Goal: Task Accomplishment & Management: Manage account settings

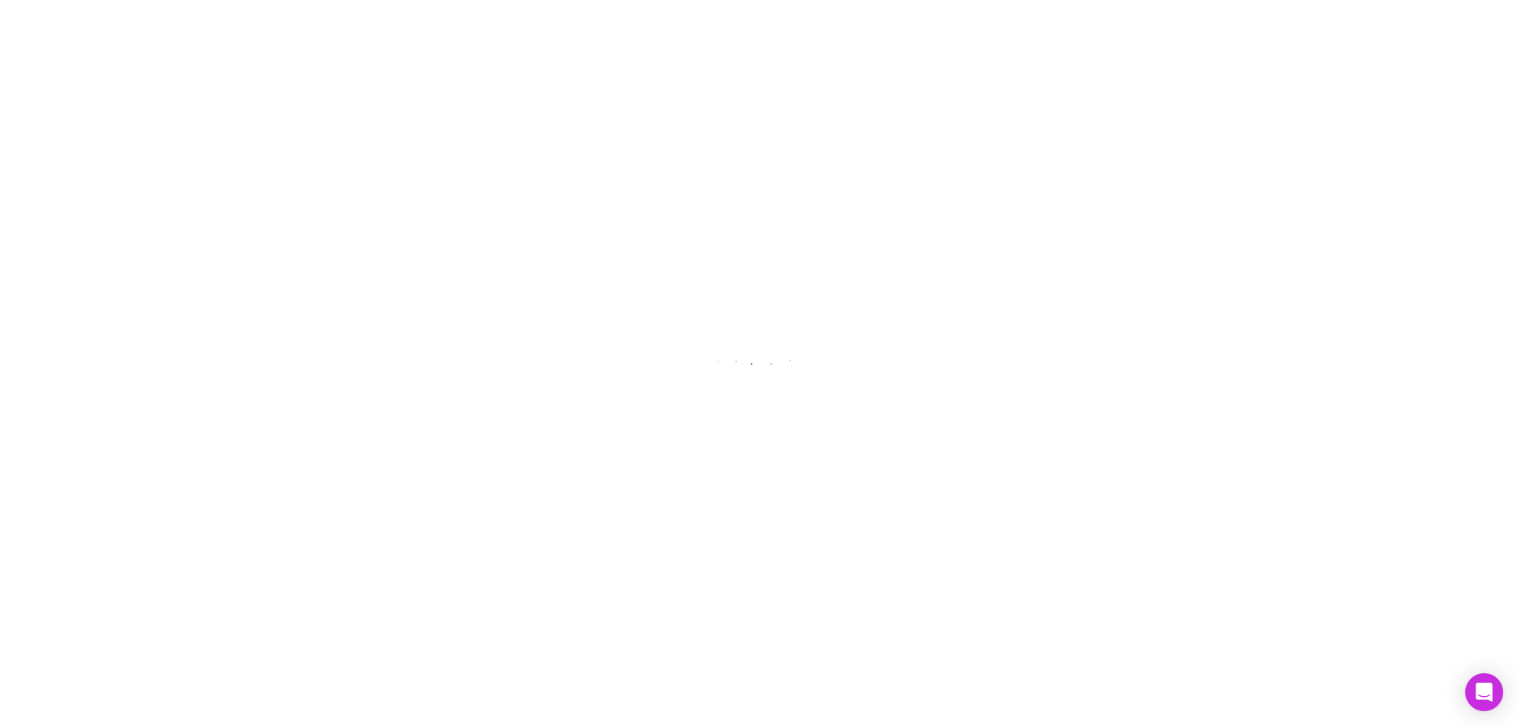
select select "****"
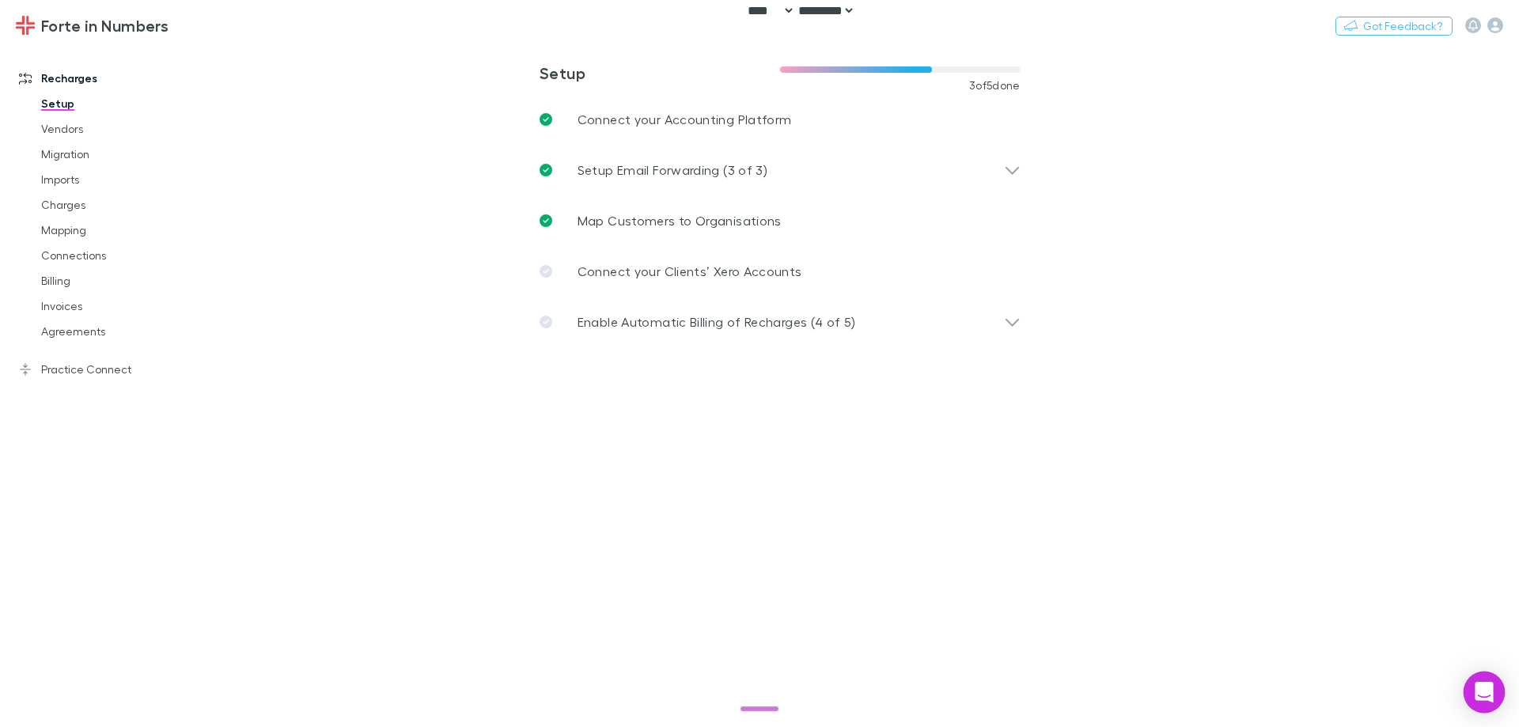
click at [1475, 682] on div "Open Intercom Messenger" at bounding box center [1484, 692] width 42 height 42
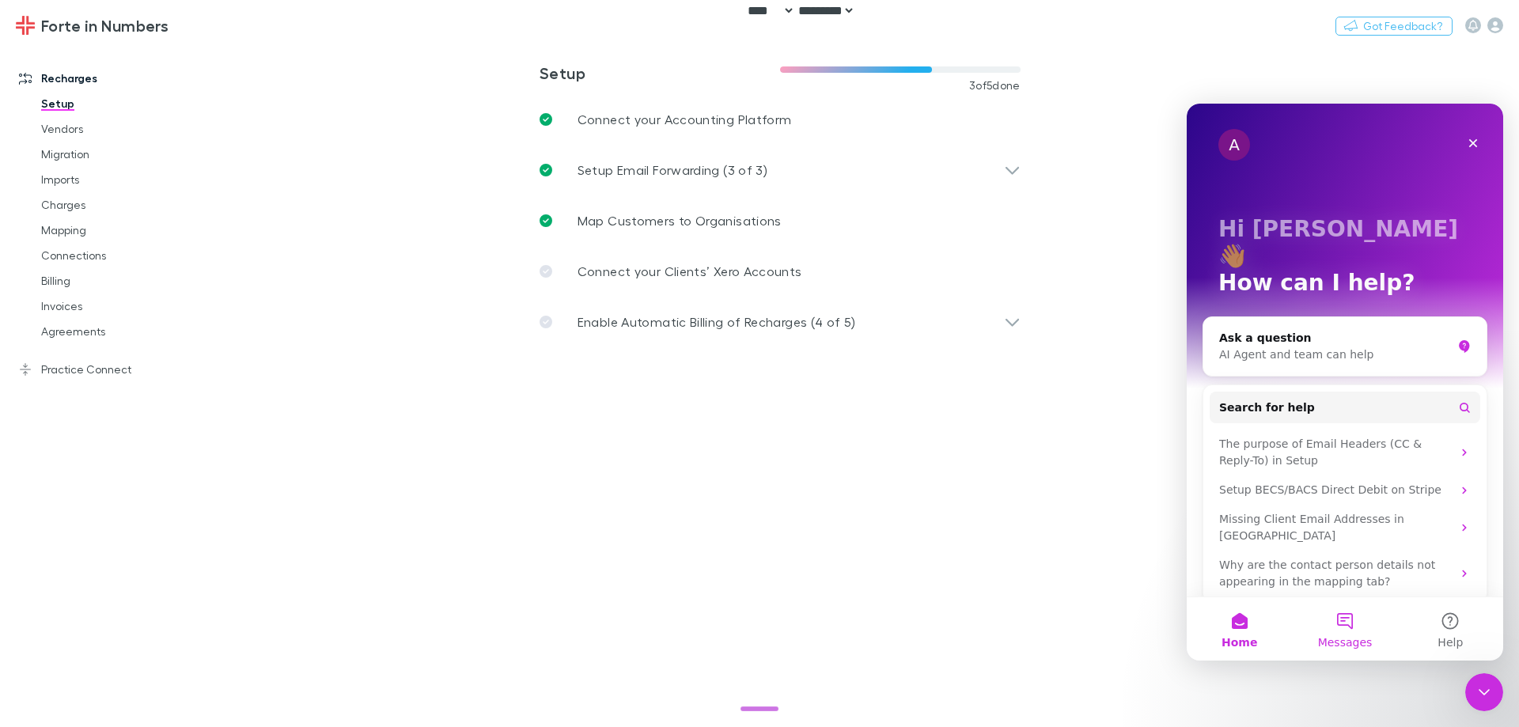
click at [1351, 625] on button "Messages" at bounding box center [1344, 628] width 105 height 63
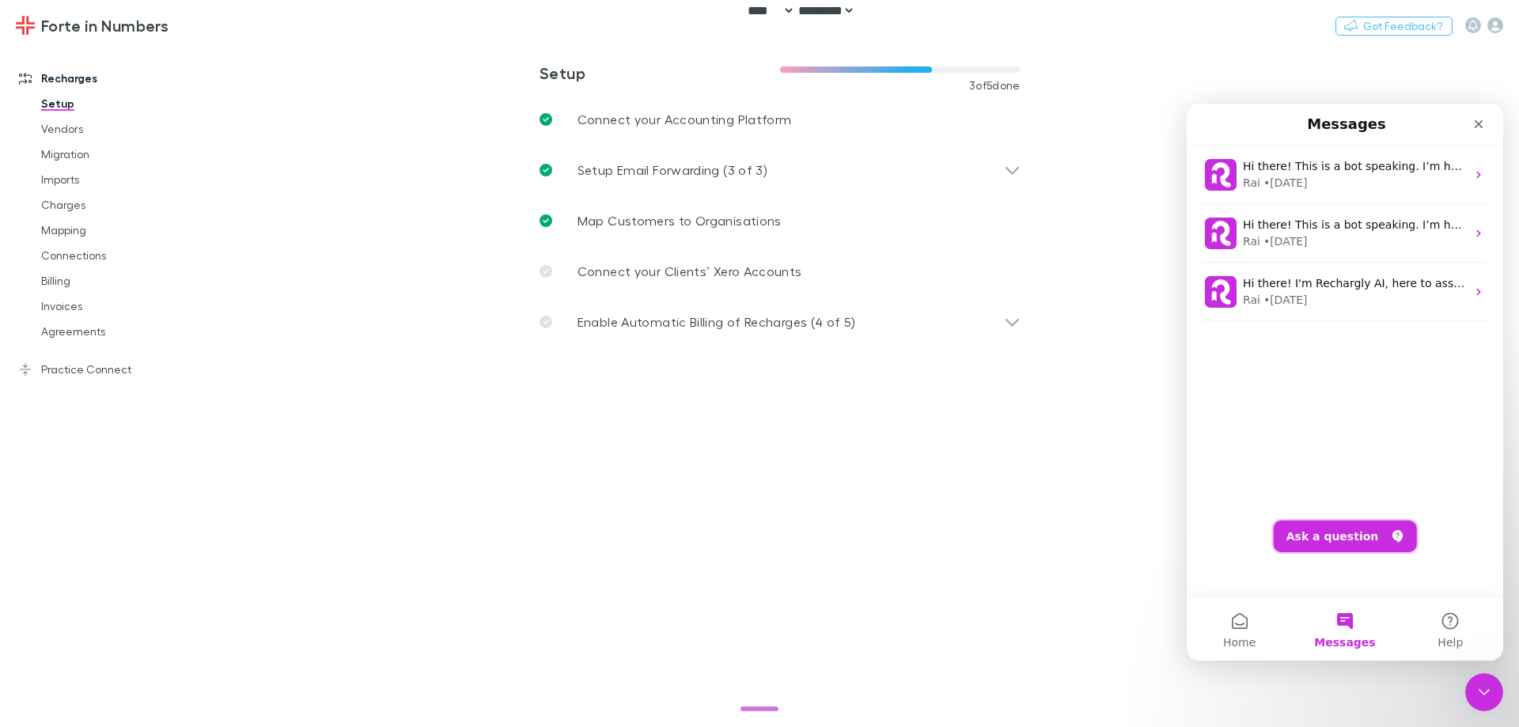
click at [1344, 538] on button "Ask a question" at bounding box center [1344, 536] width 143 height 32
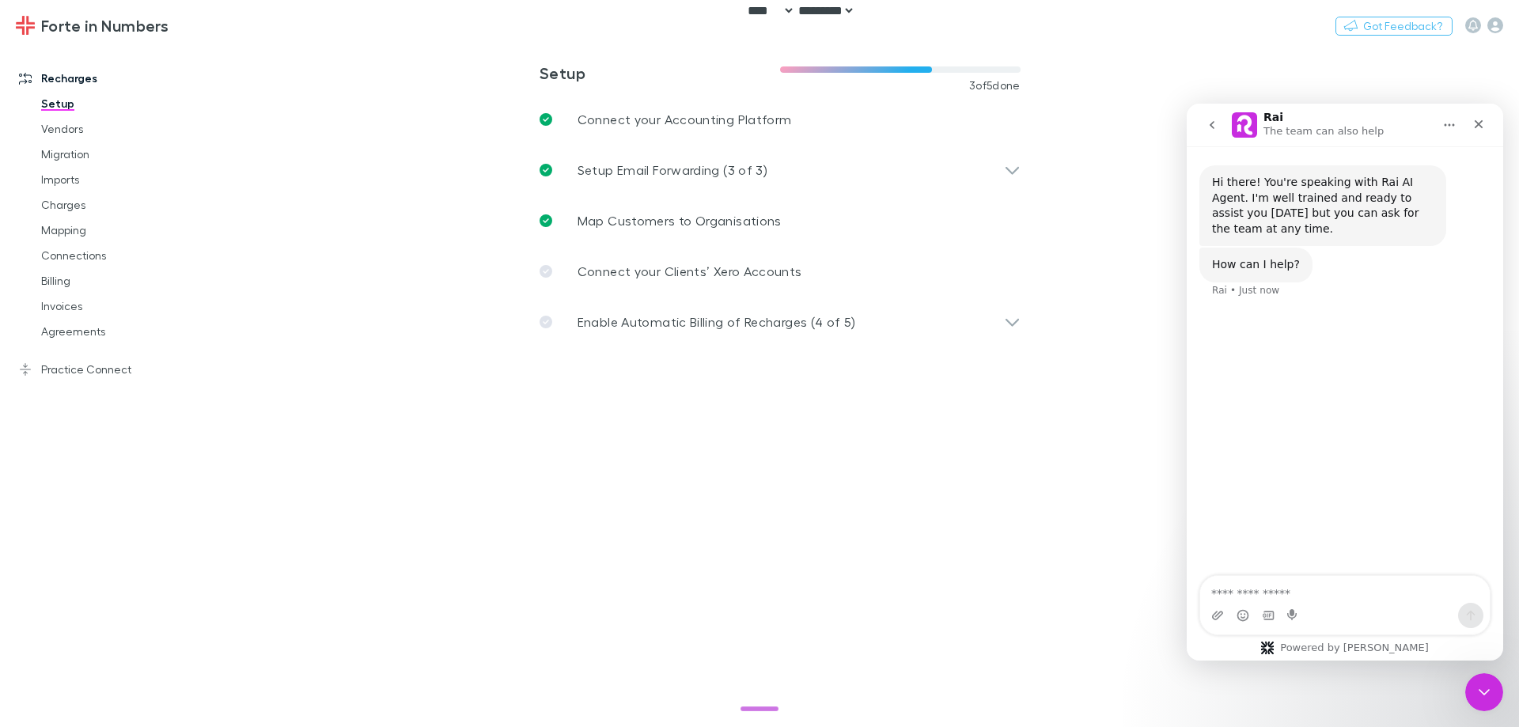
click at [1345, 595] on textarea "Ask a question…" at bounding box center [1344, 589] width 289 height 27
type textarea "*"
type textarea "**********"
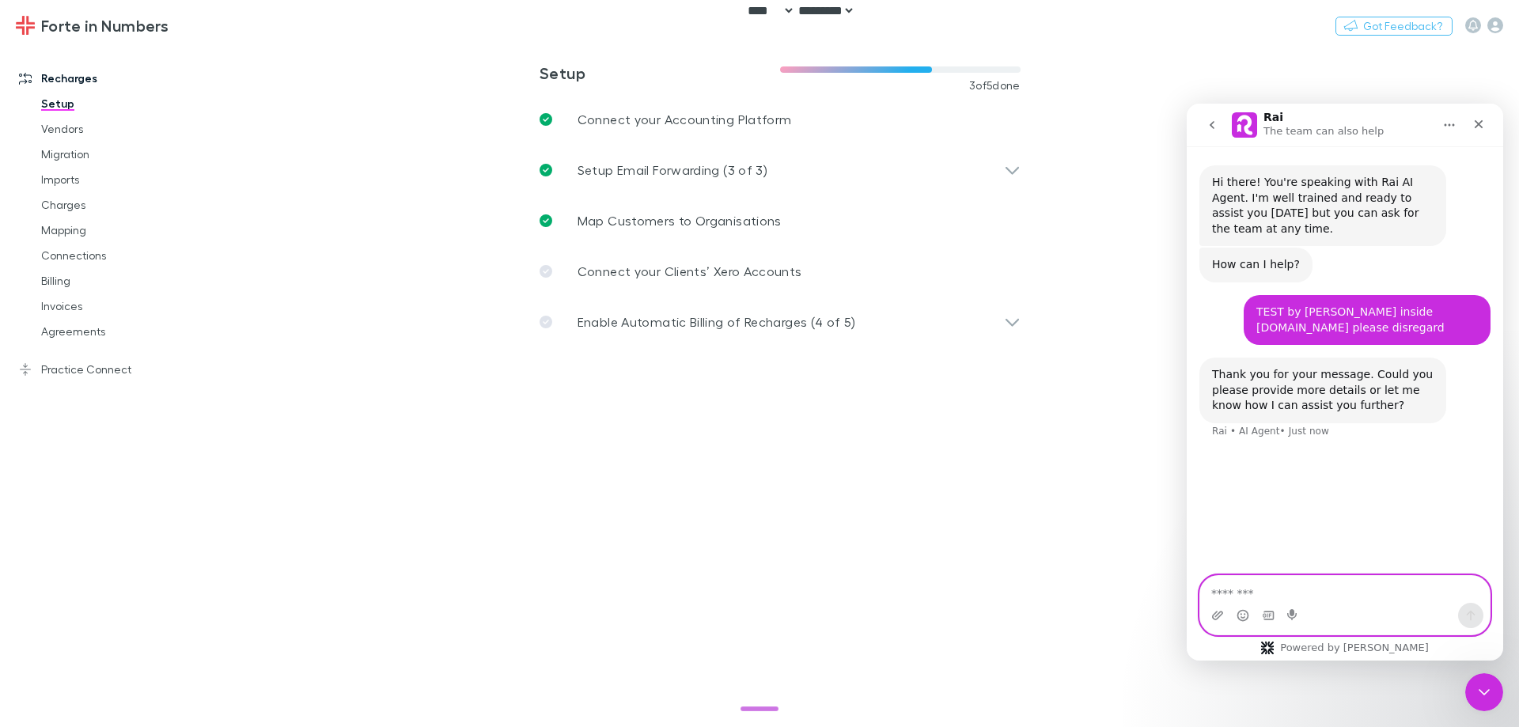
click at [1312, 584] on textarea "Message…" at bounding box center [1344, 589] width 289 height 27
click at [1323, 595] on textarea "Message…" at bounding box center [1344, 589] width 289 height 27
type textarea "**********"
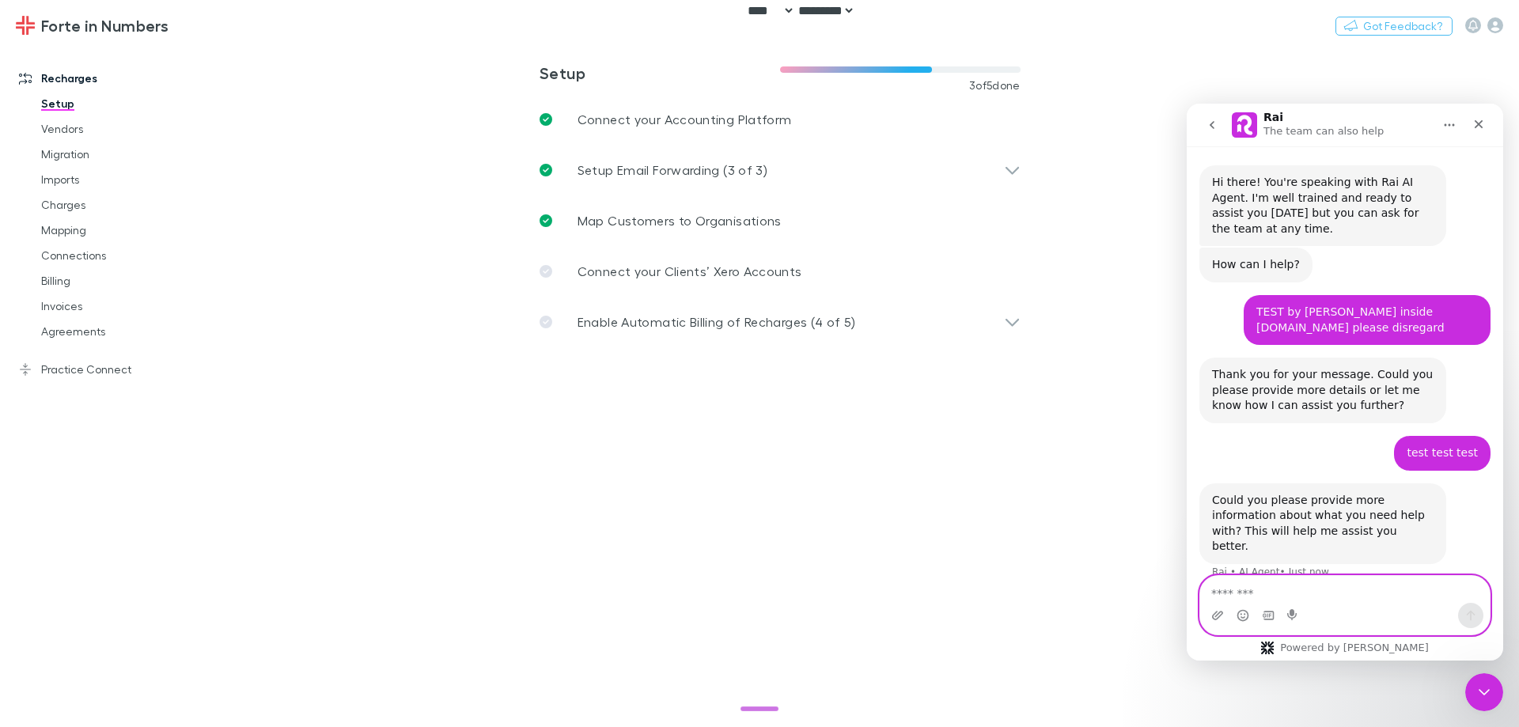
click at [1289, 594] on textarea "Message…" at bounding box center [1344, 589] width 289 height 27
type textarea "**********"
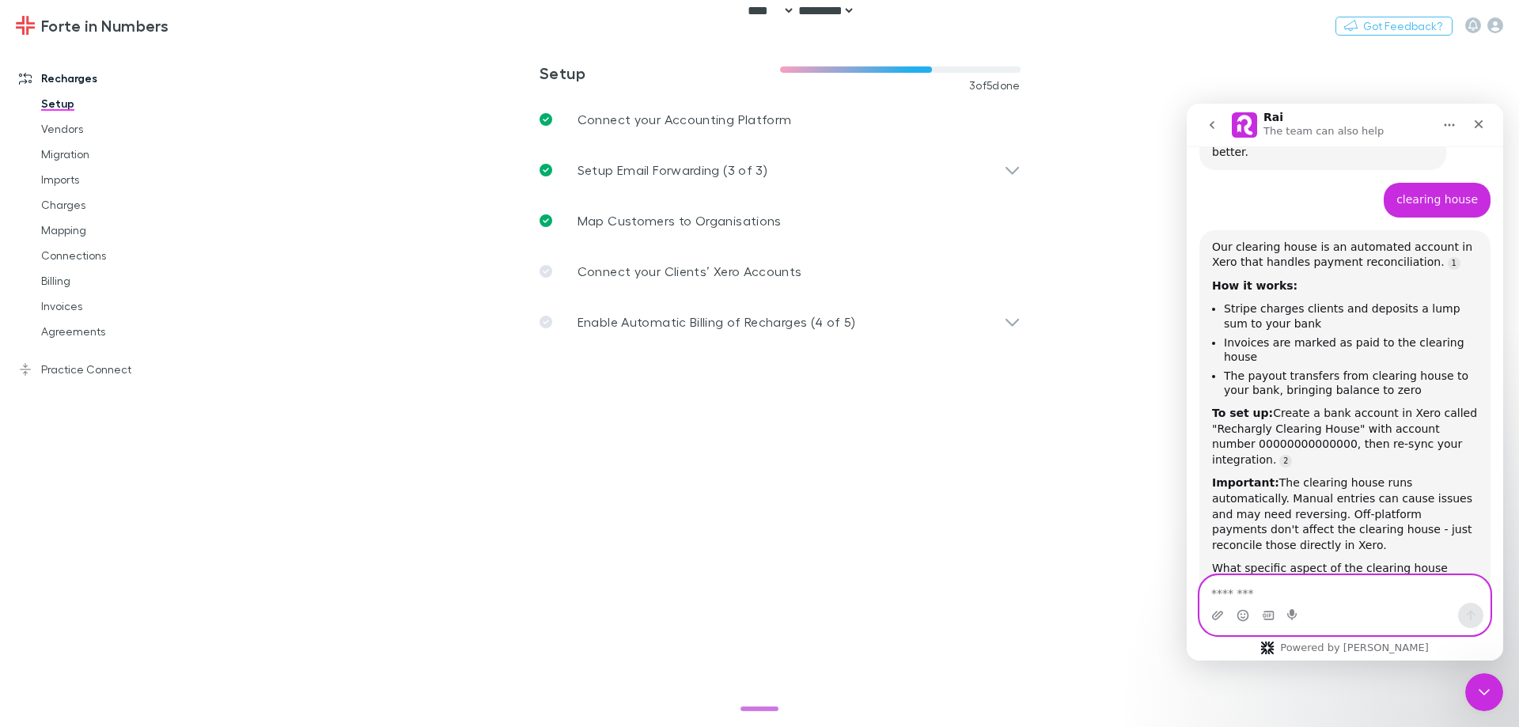
scroll to position [403, 0]
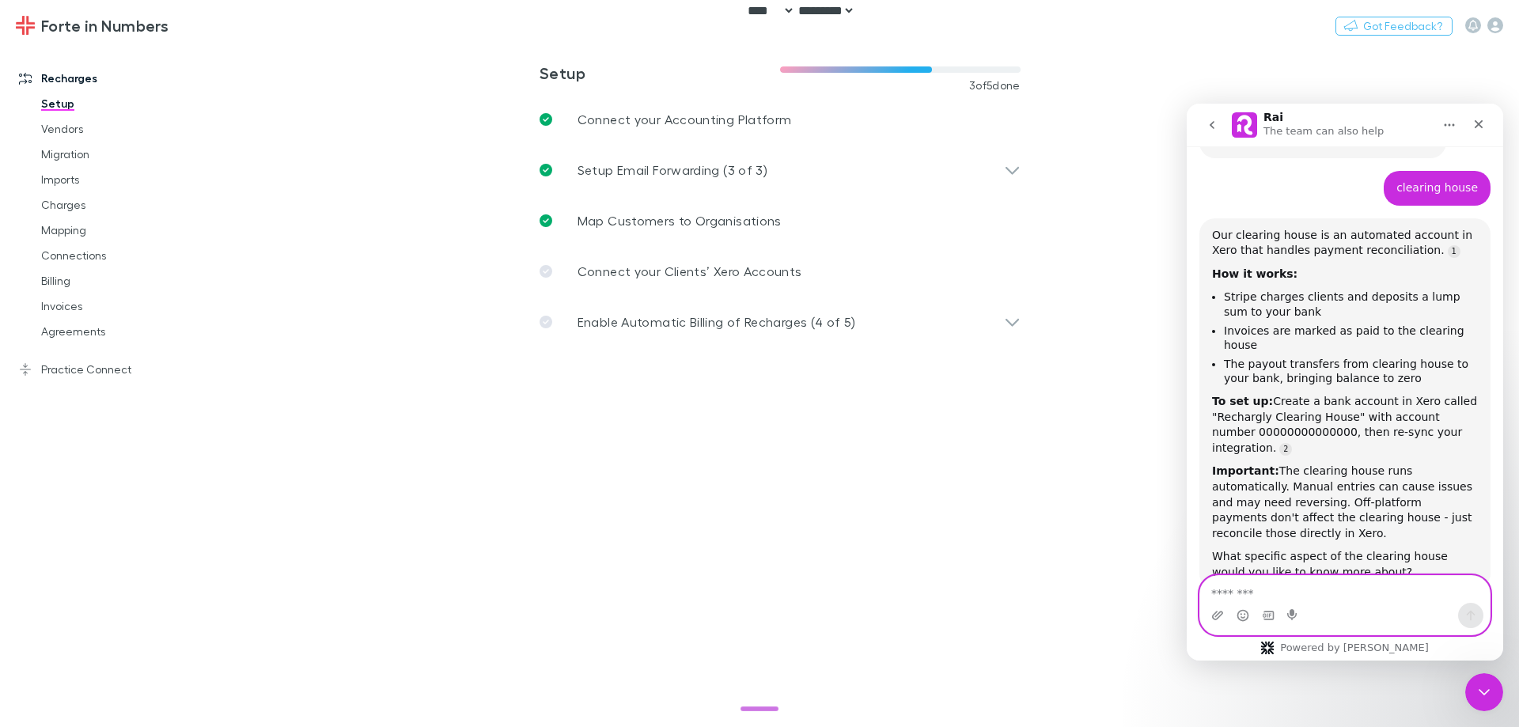
click at [1301, 594] on textarea "Message…" at bounding box center [1344, 589] width 289 height 27
type textarea "**********"
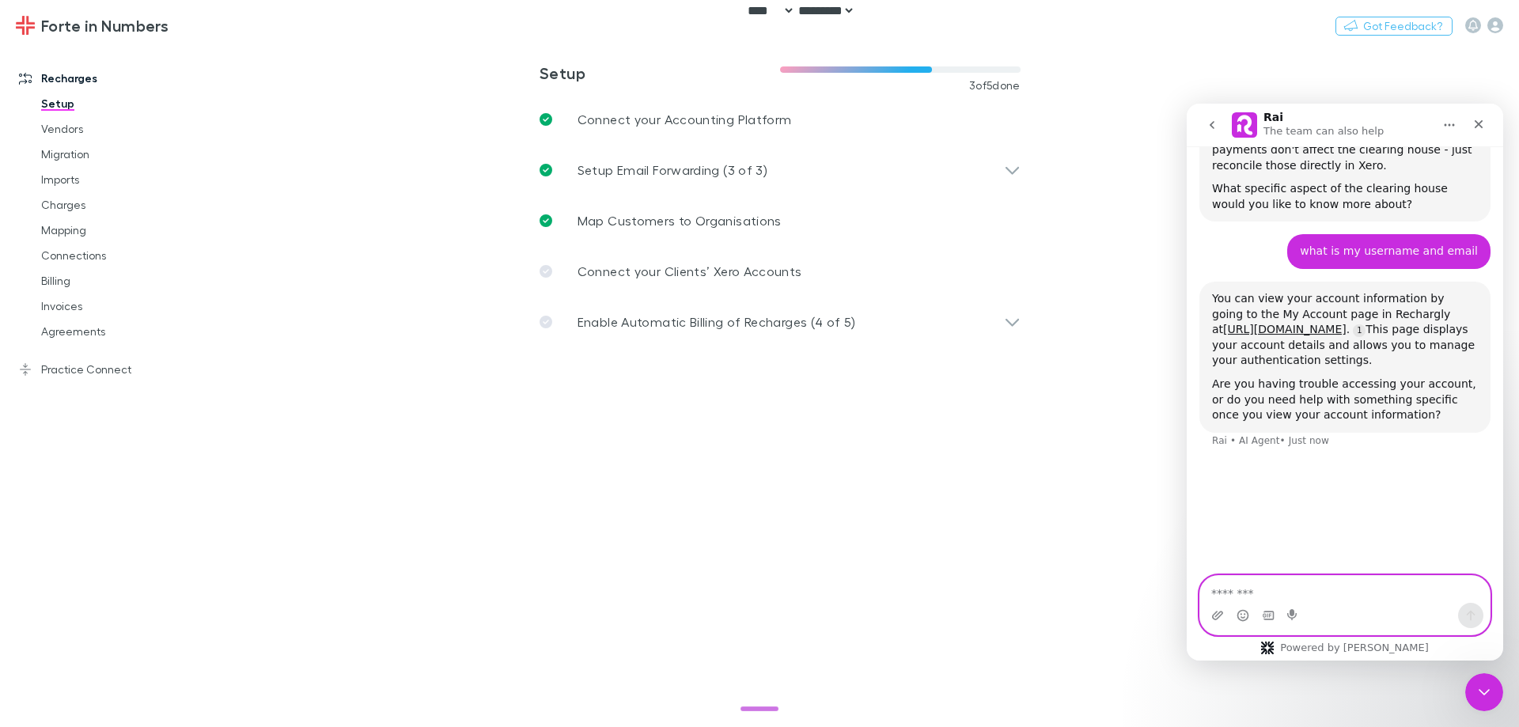
scroll to position [789, 0]
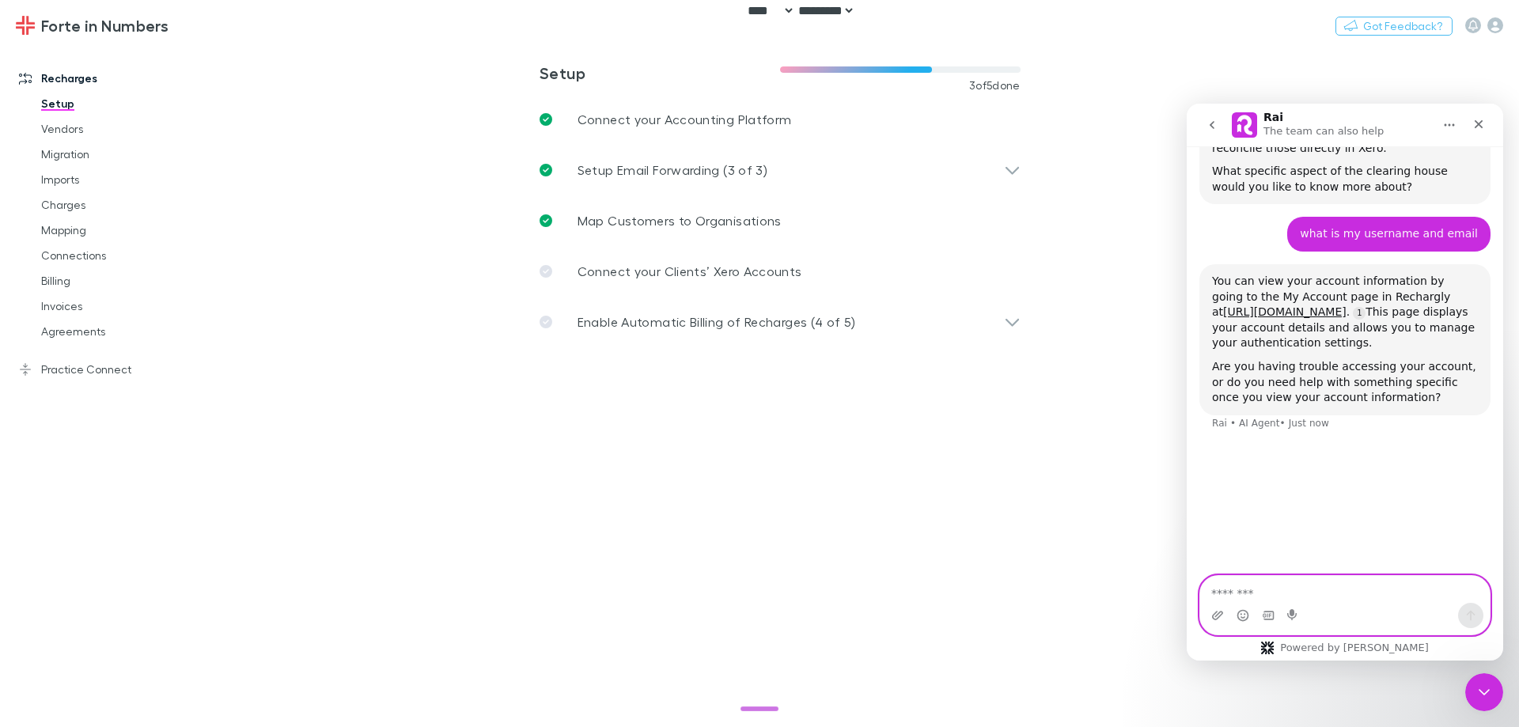
click at [1325, 592] on textarea "Message…" at bounding box center [1344, 589] width 289 height 27
type textarea "**********"
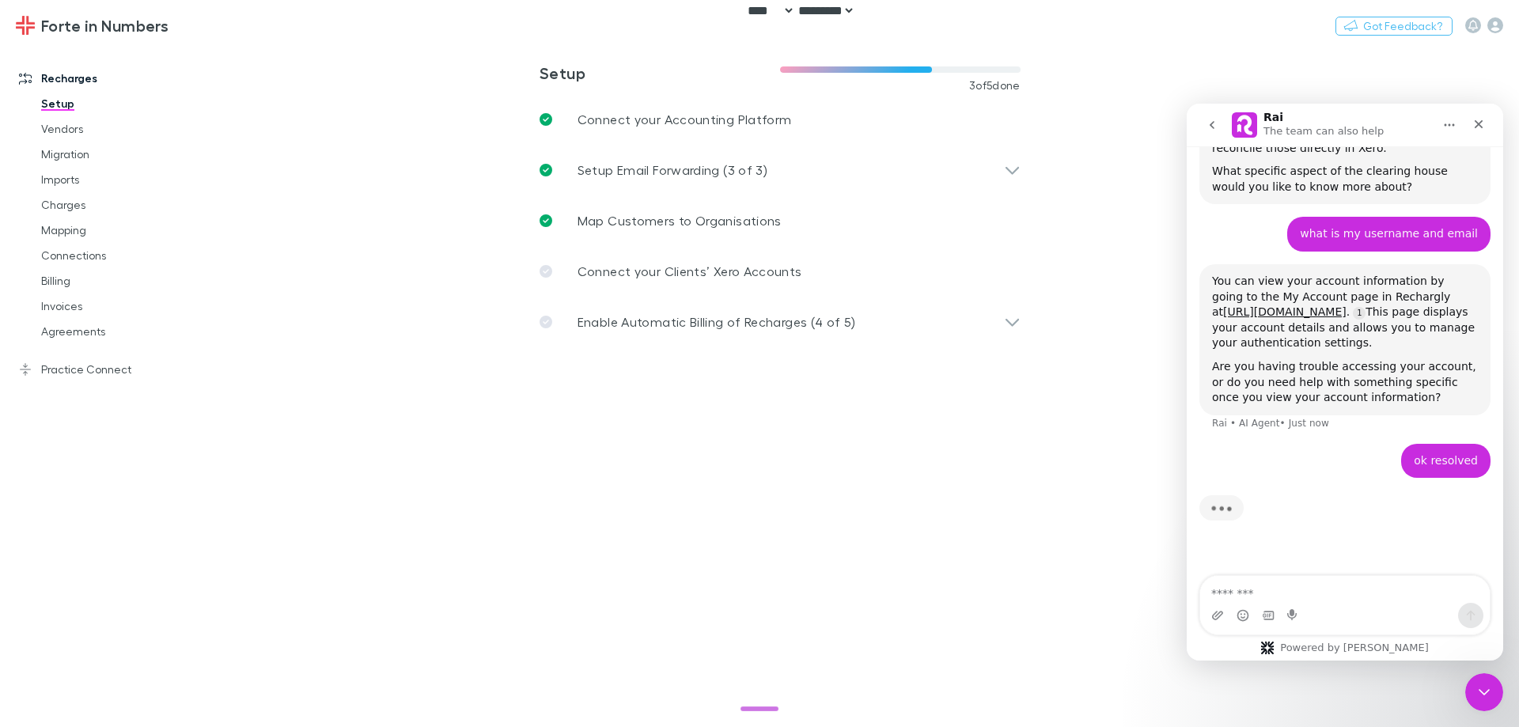
click at [607, 539] on main "**********" at bounding box center [862, 385] width 1314 height 683
click at [205, 25] on button "Switch company" at bounding box center [236, 25] width 104 height 19
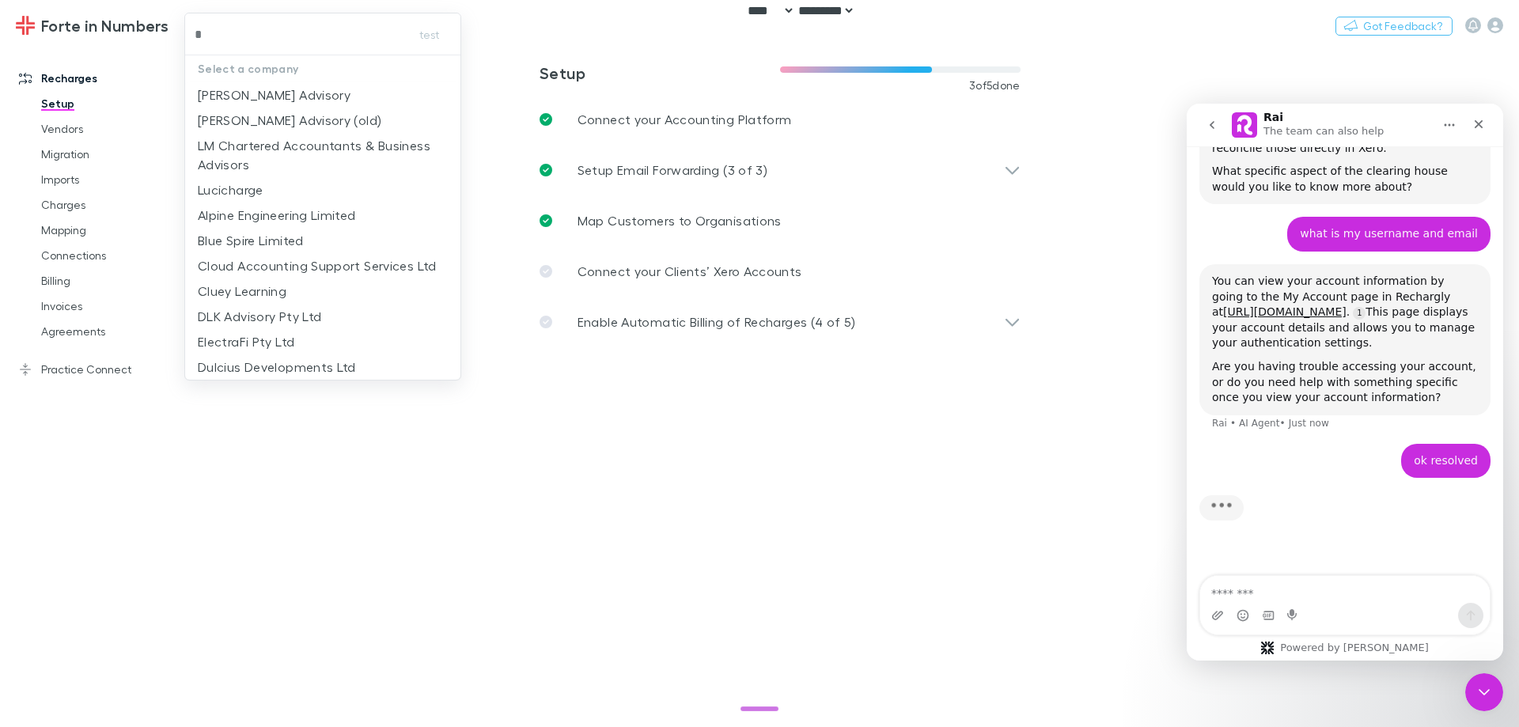
type input "**"
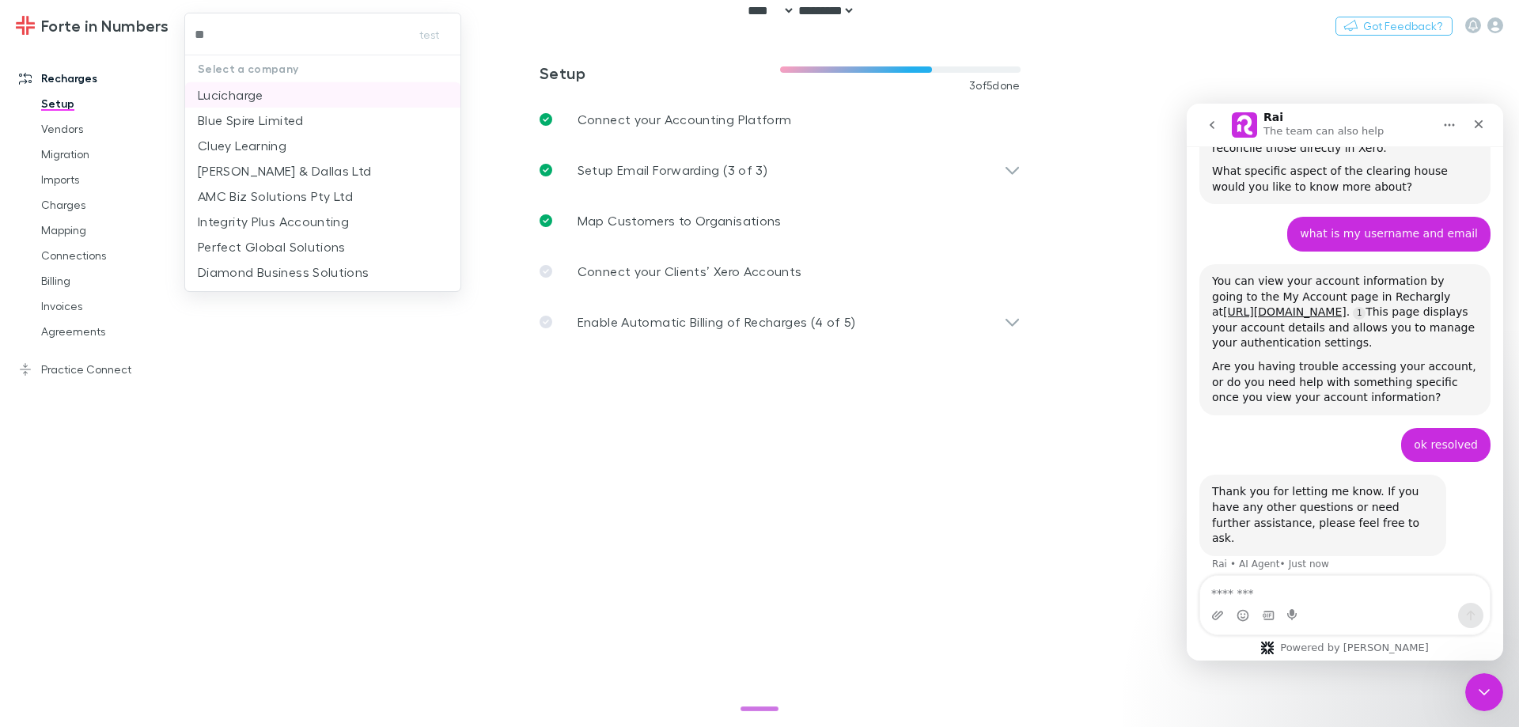
click at [219, 89] on p "Lucicharge" at bounding box center [231, 94] width 66 height 19
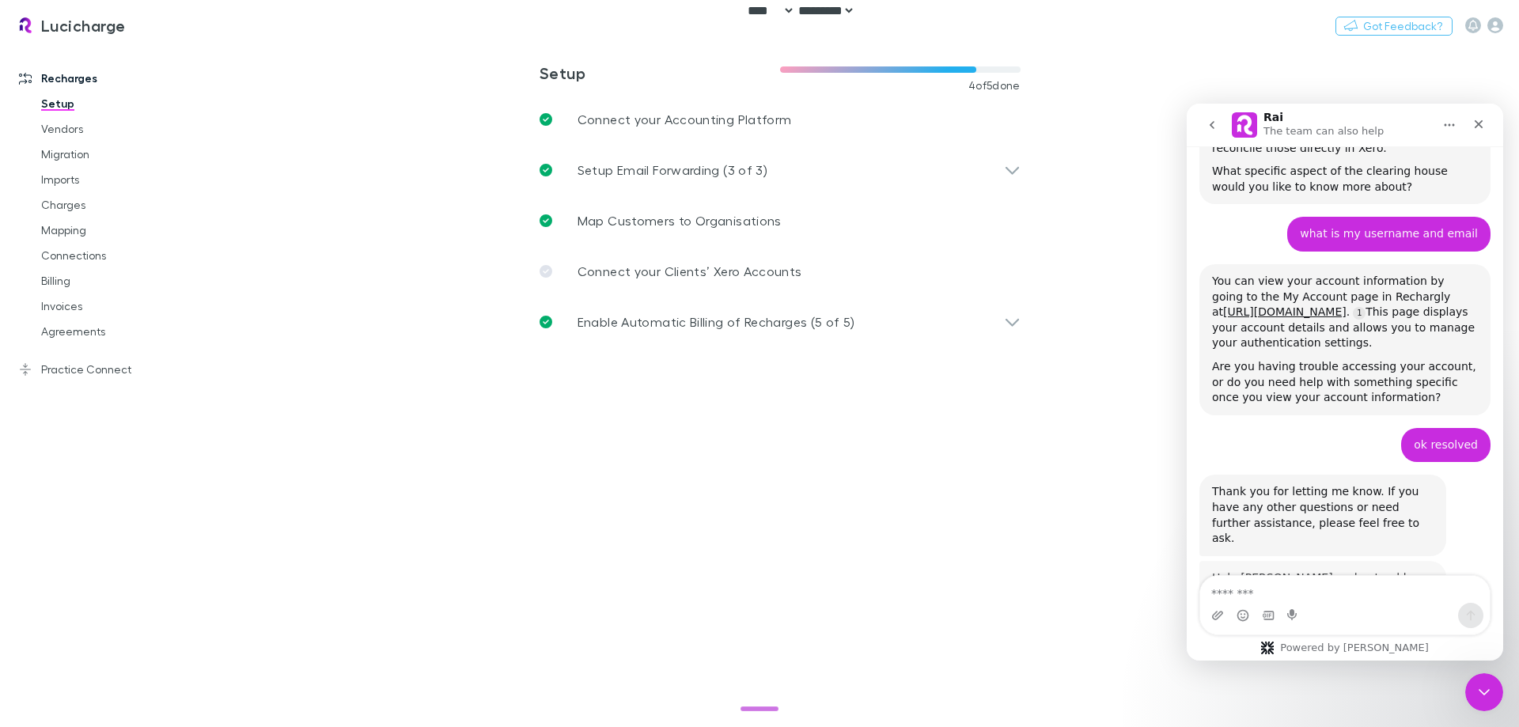
scroll to position [827, 0]
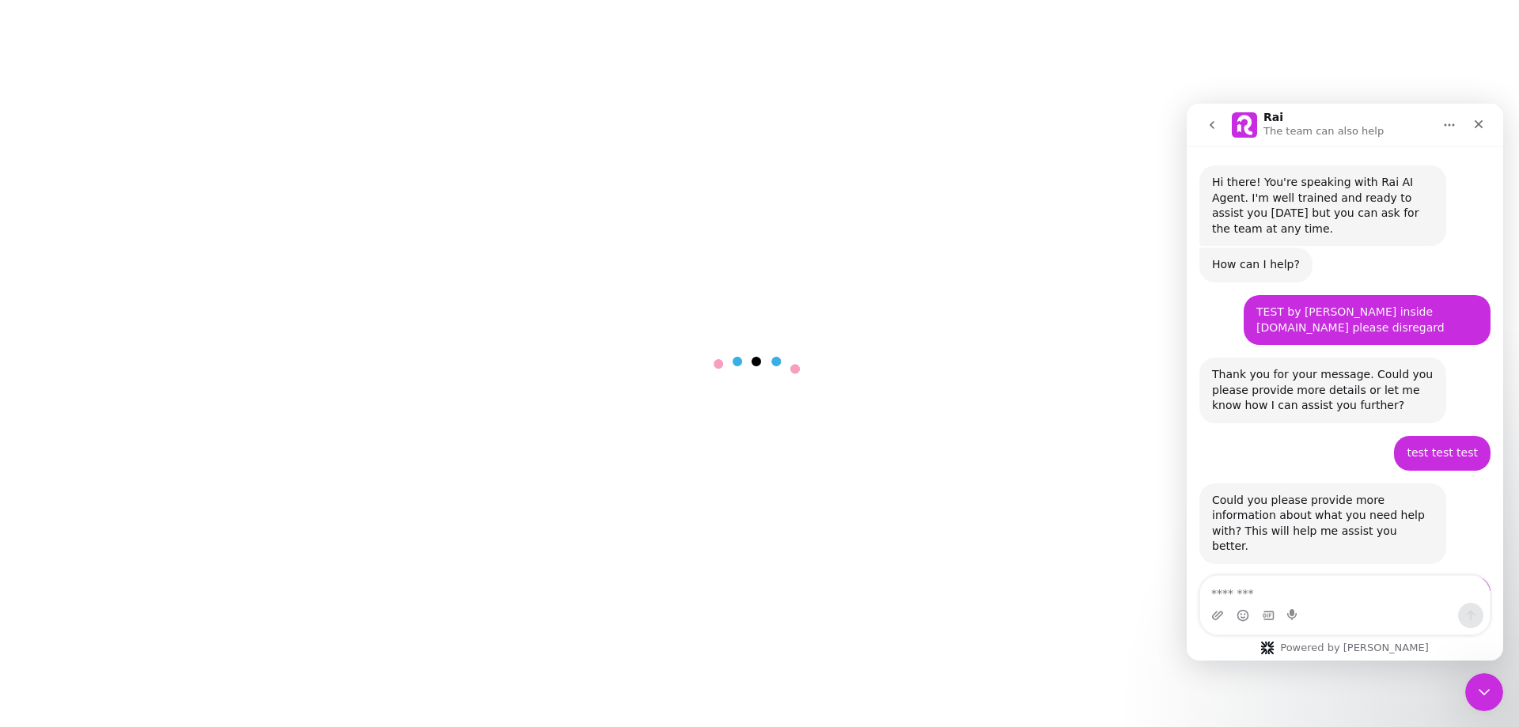
scroll to position [827, 0]
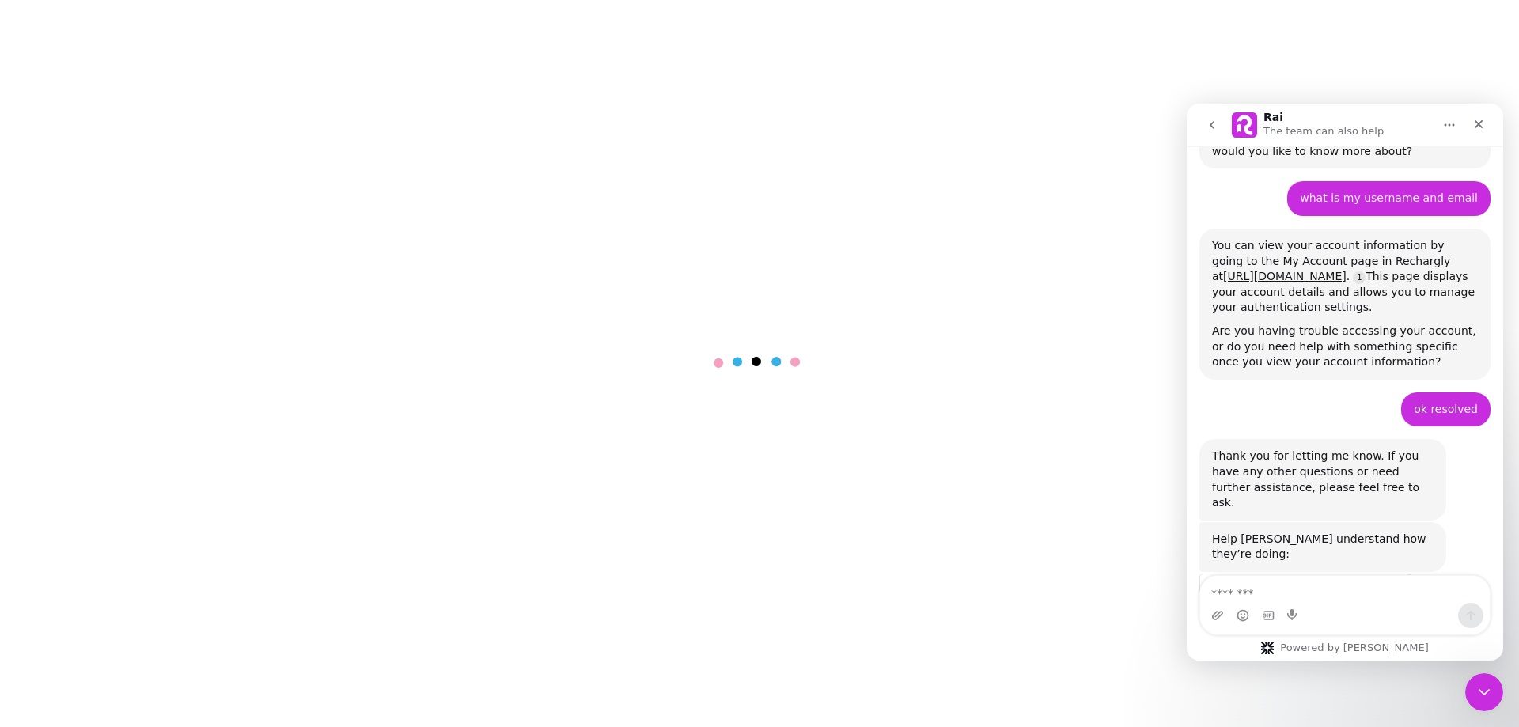
select select "****"
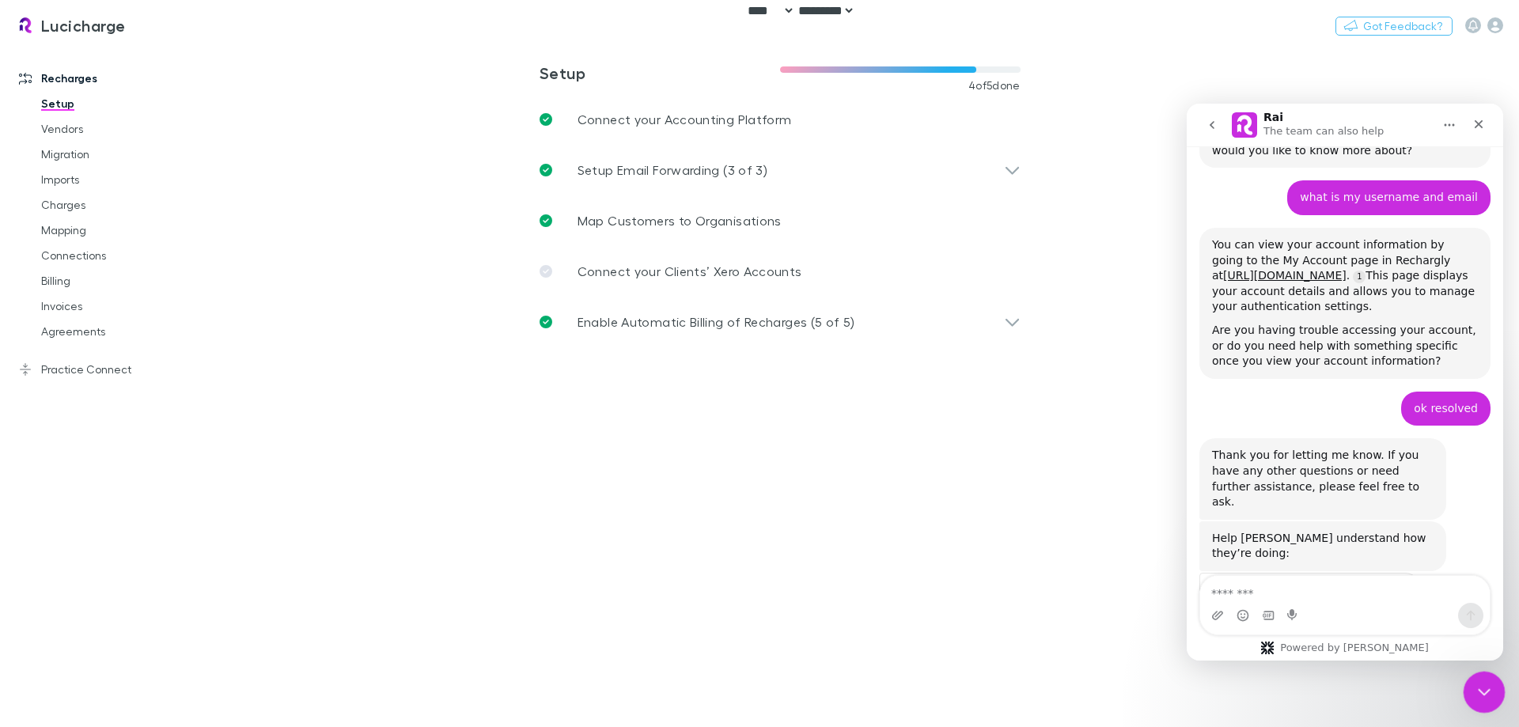
click at [1478, 697] on icon "Close Intercom Messenger" at bounding box center [1481, 689] width 19 height 19
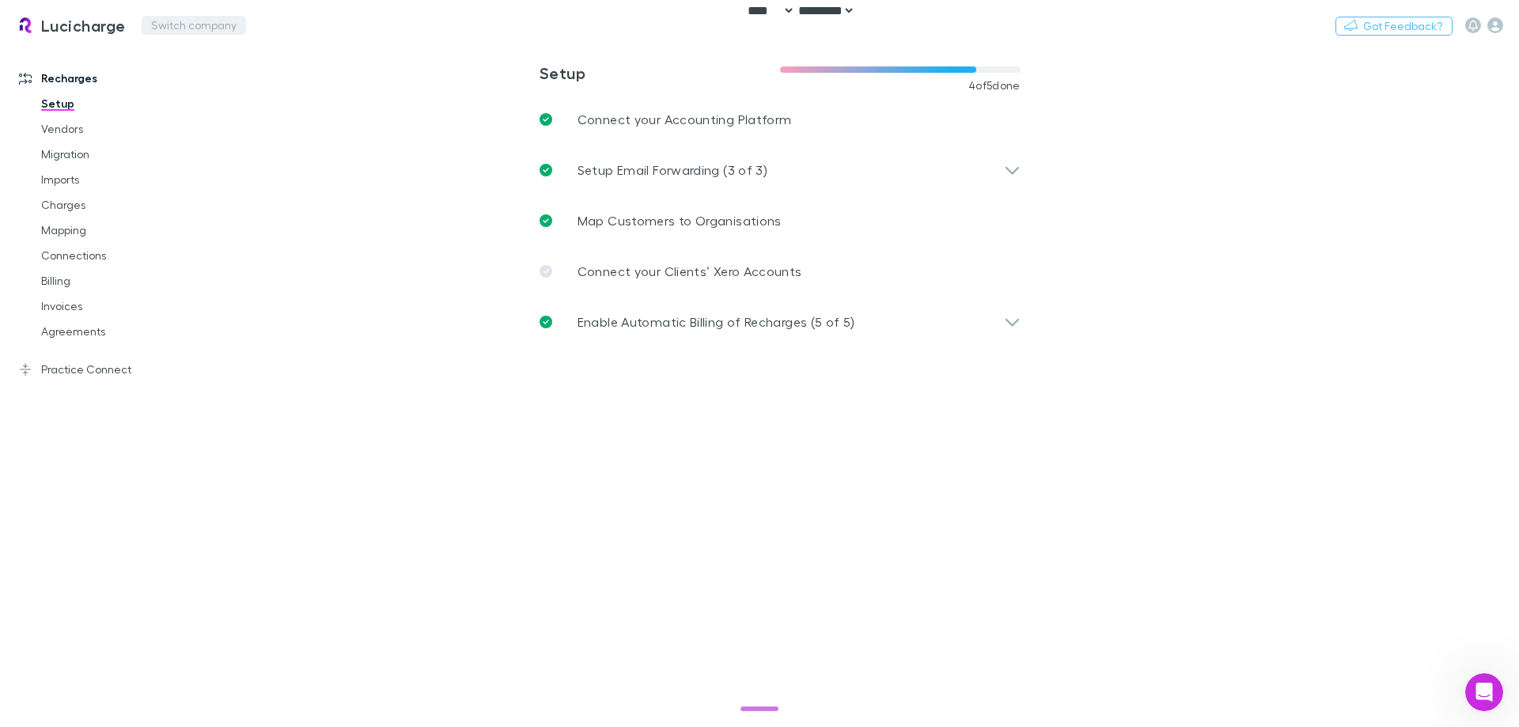
scroll to position [827, 0]
click at [143, 33] on button "Switch company" at bounding box center [194, 25] width 104 height 19
click at [151, 28] on button "Switch company" at bounding box center [194, 25] width 104 height 19
click at [151, 27] on button "Switch company" at bounding box center [194, 25] width 104 height 19
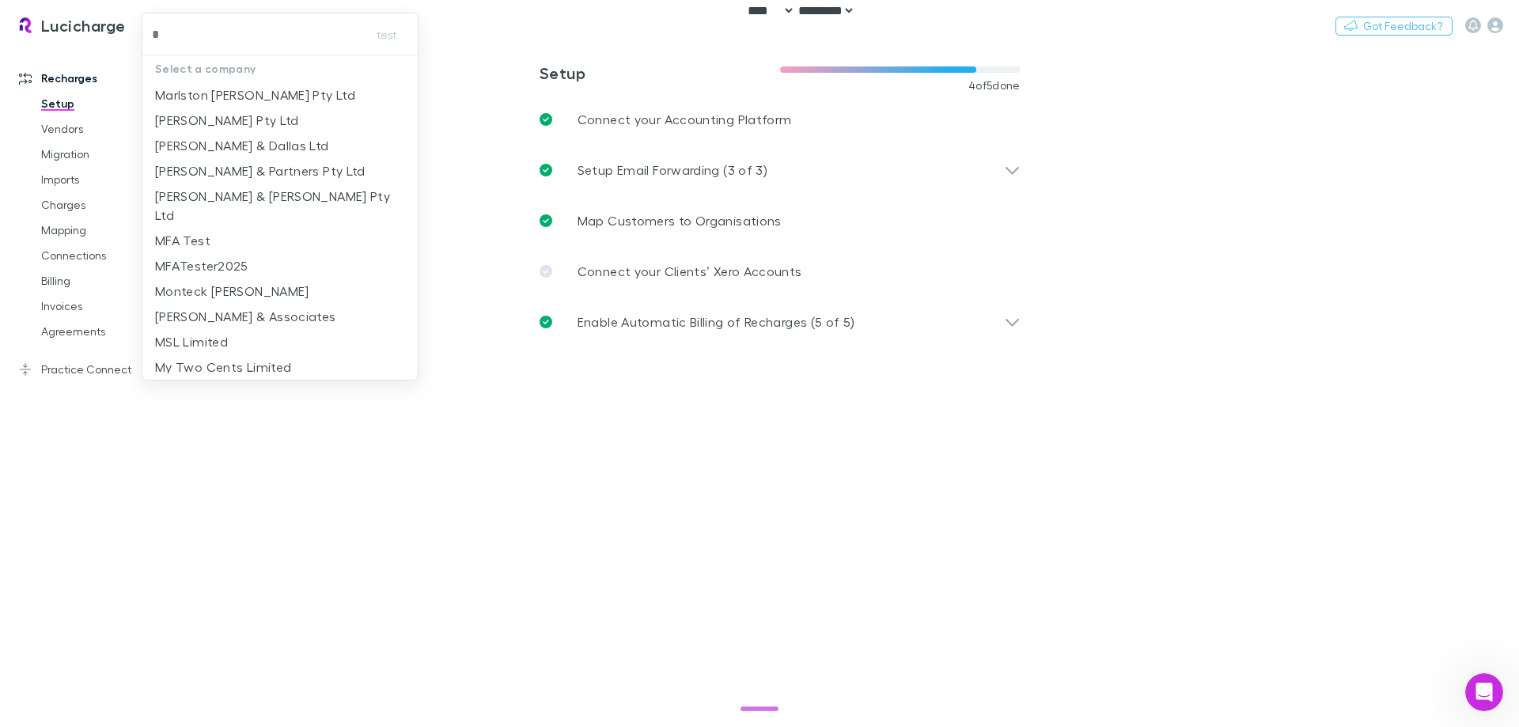
type input "**"
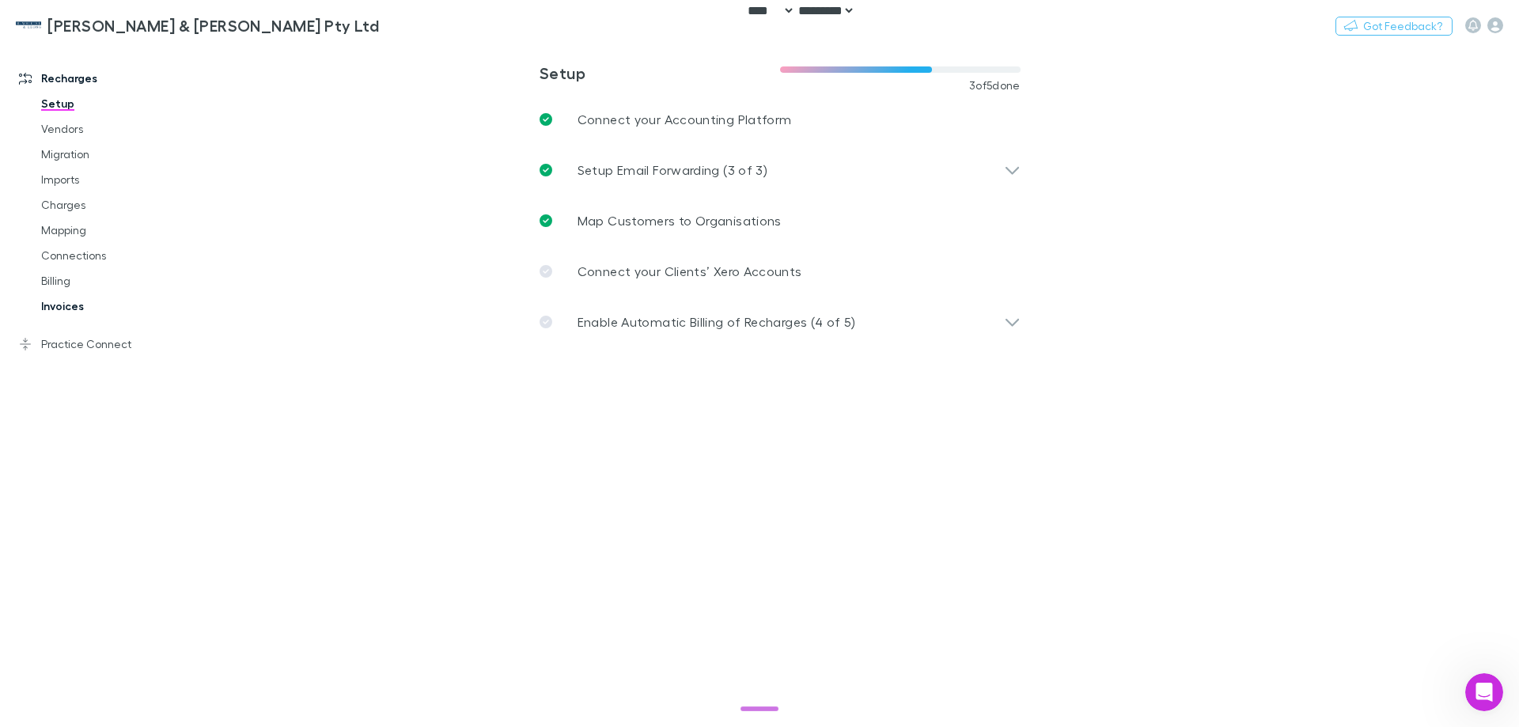
click at [85, 299] on link "Invoices" at bounding box center [119, 305] width 188 height 25
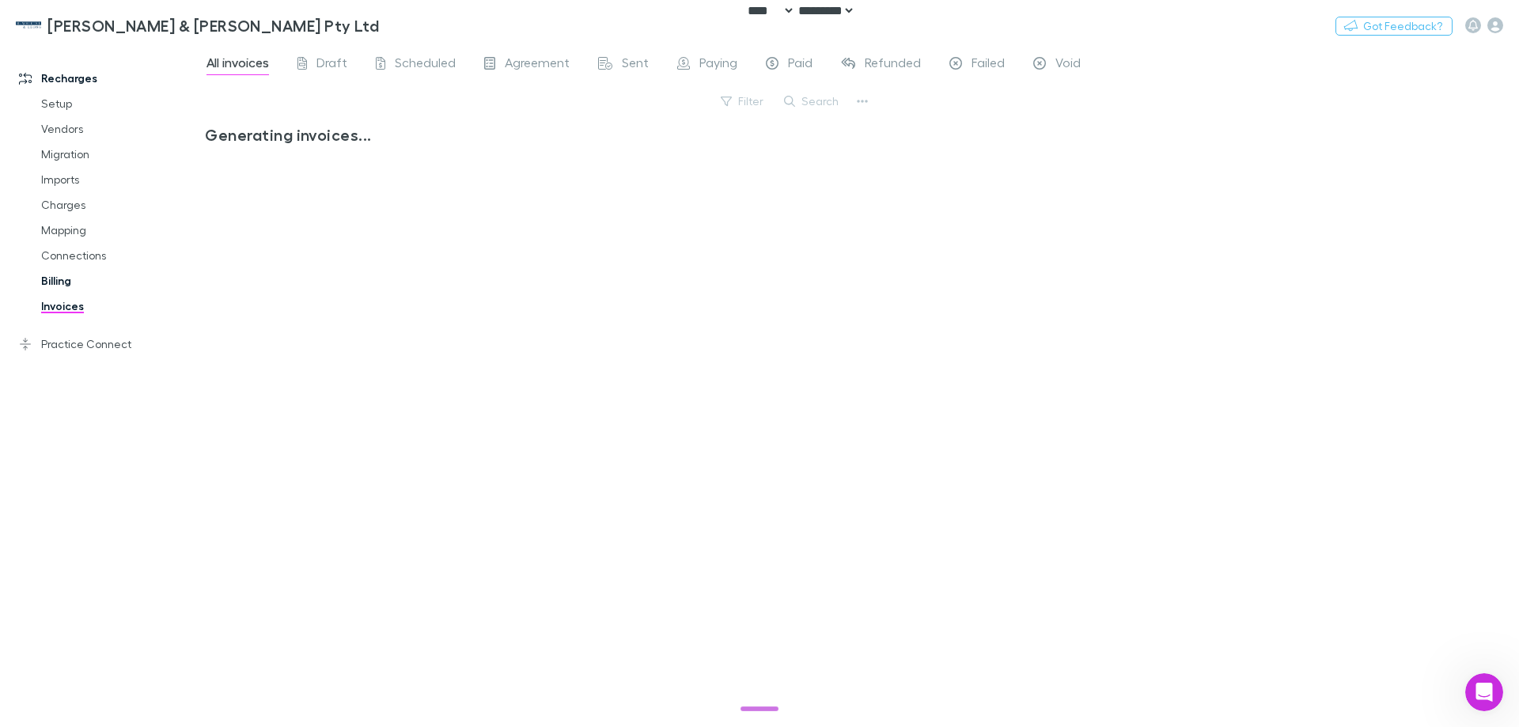
click at [101, 344] on link "Practice Connect" at bounding box center [108, 343] width 210 height 25
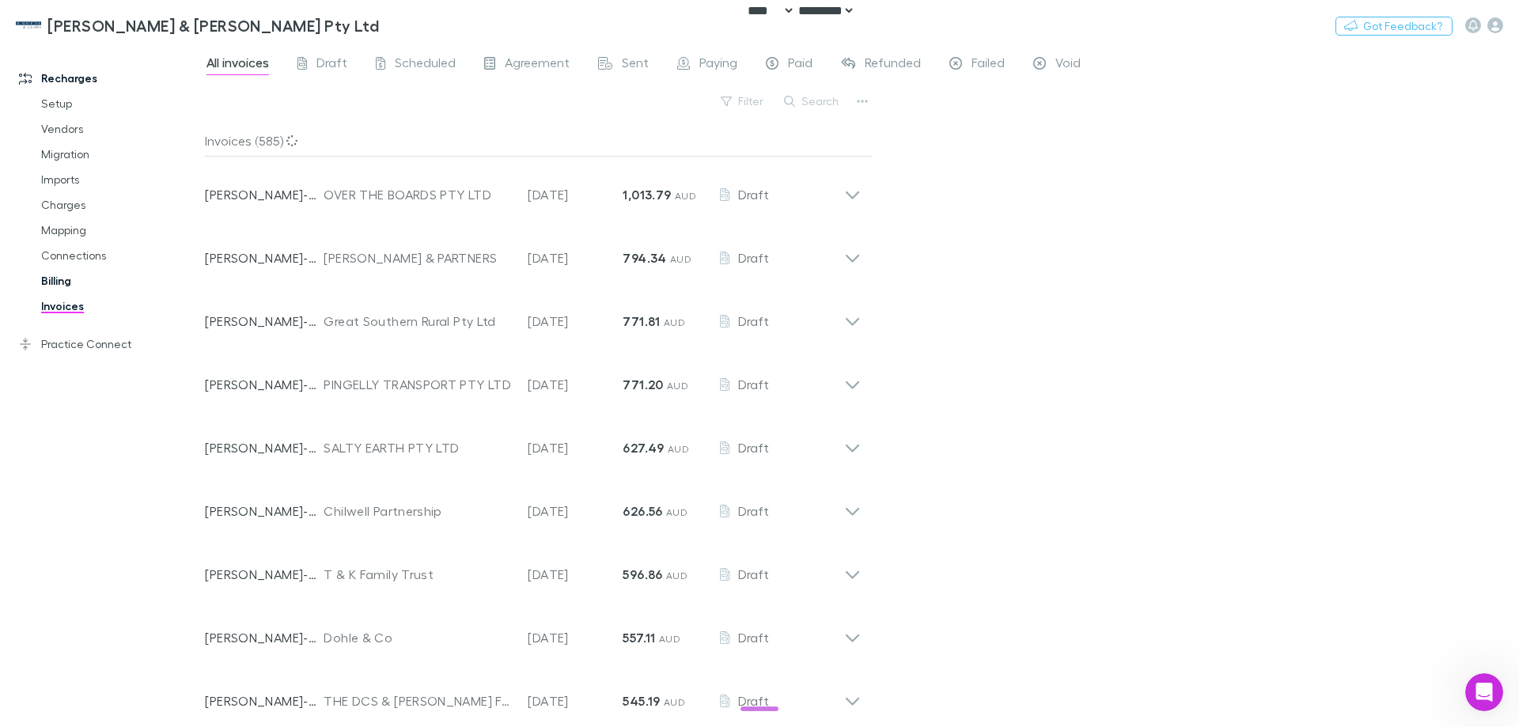
click at [59, 279] on link "Billing" at bounding box center [119, 280] width 188 height 25
click at [66, 293] on link "Invoices" at bounding box center [119, 305] width 188 height 25
click at [54, 342] on link "Practice Connect" at bounding box center [108, 343] width 210 height 25
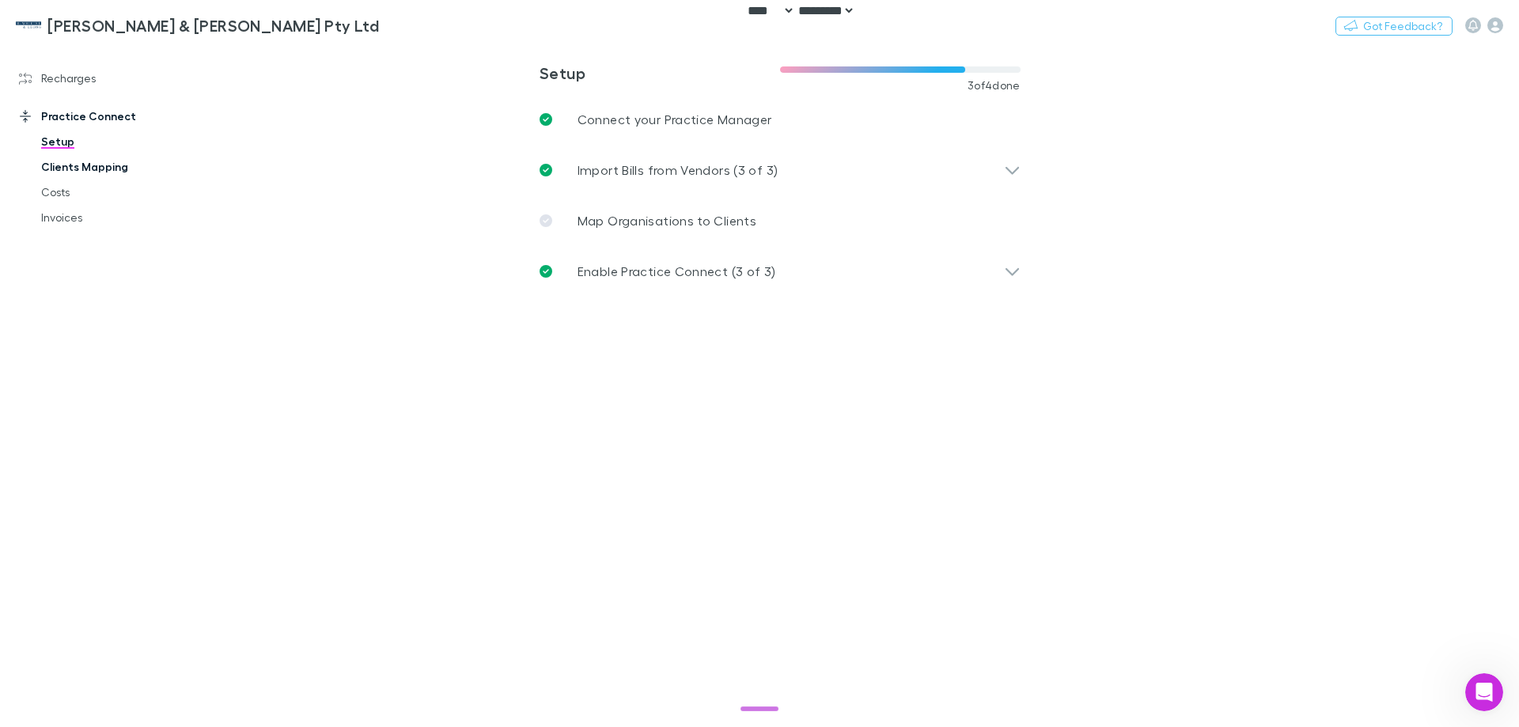
click at [85, 168] on link "Clients Mapping" at bounding box center [119, 166] width 188 height 25
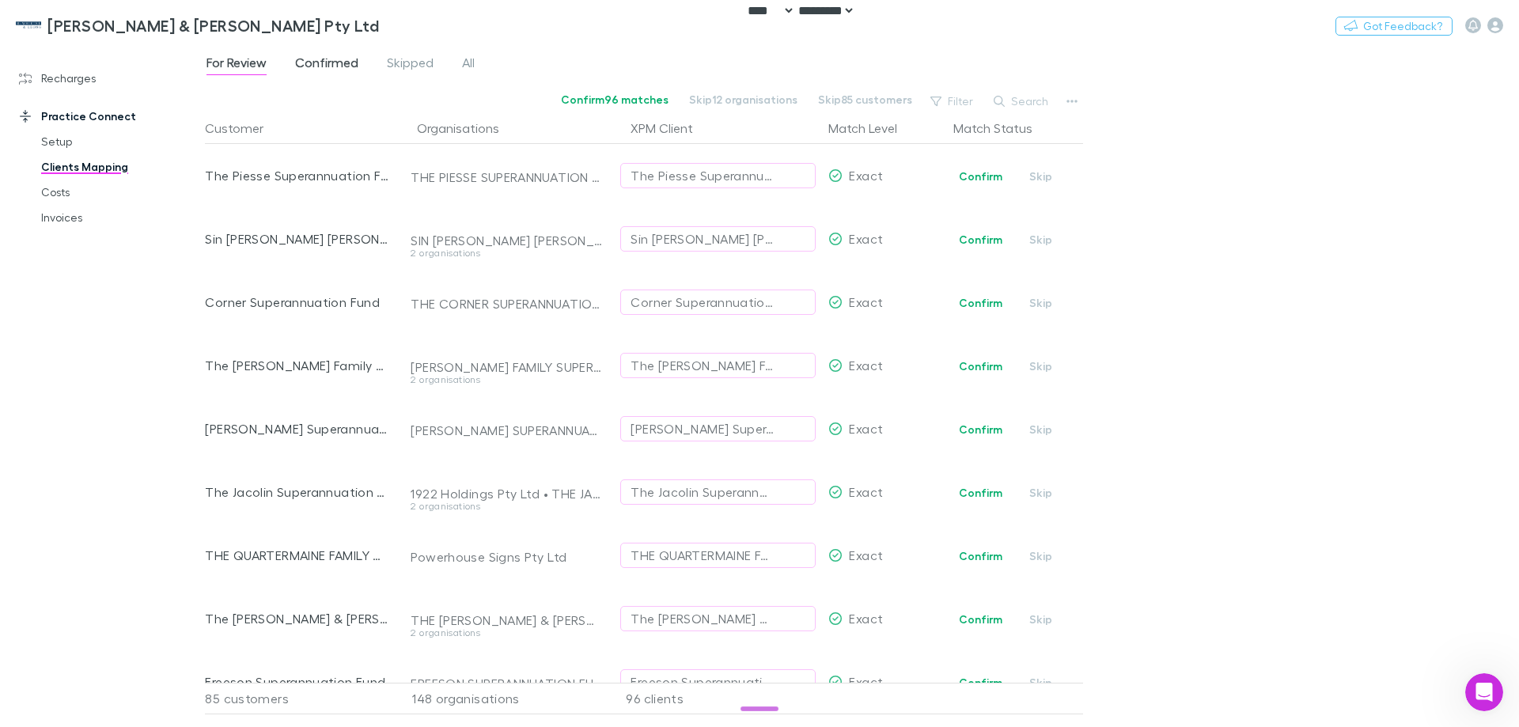
click at [342, 65] on span "Confirmed" at bounding box center [326, 65] width 63 height 21
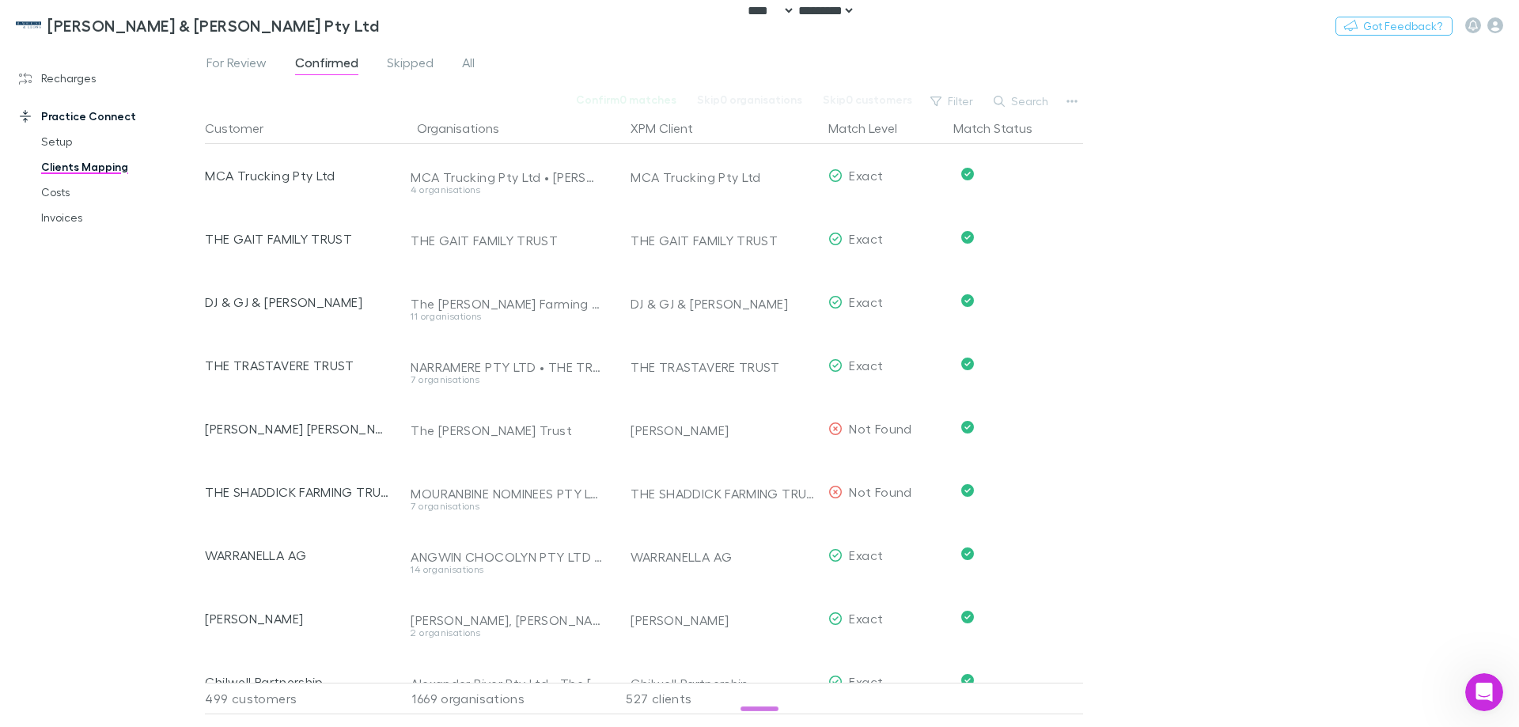
click at [650, 689] on div "527 clients" at bounding box center [715, 699] width 214 height 32
copy div "527 clients"
click at [1262, 518] on div "For Review Confirmed Skipped All Confirm 0 matches Skip 0 organisations Skip 0 …" at bounding box center [862, 385] width 1314 height 683
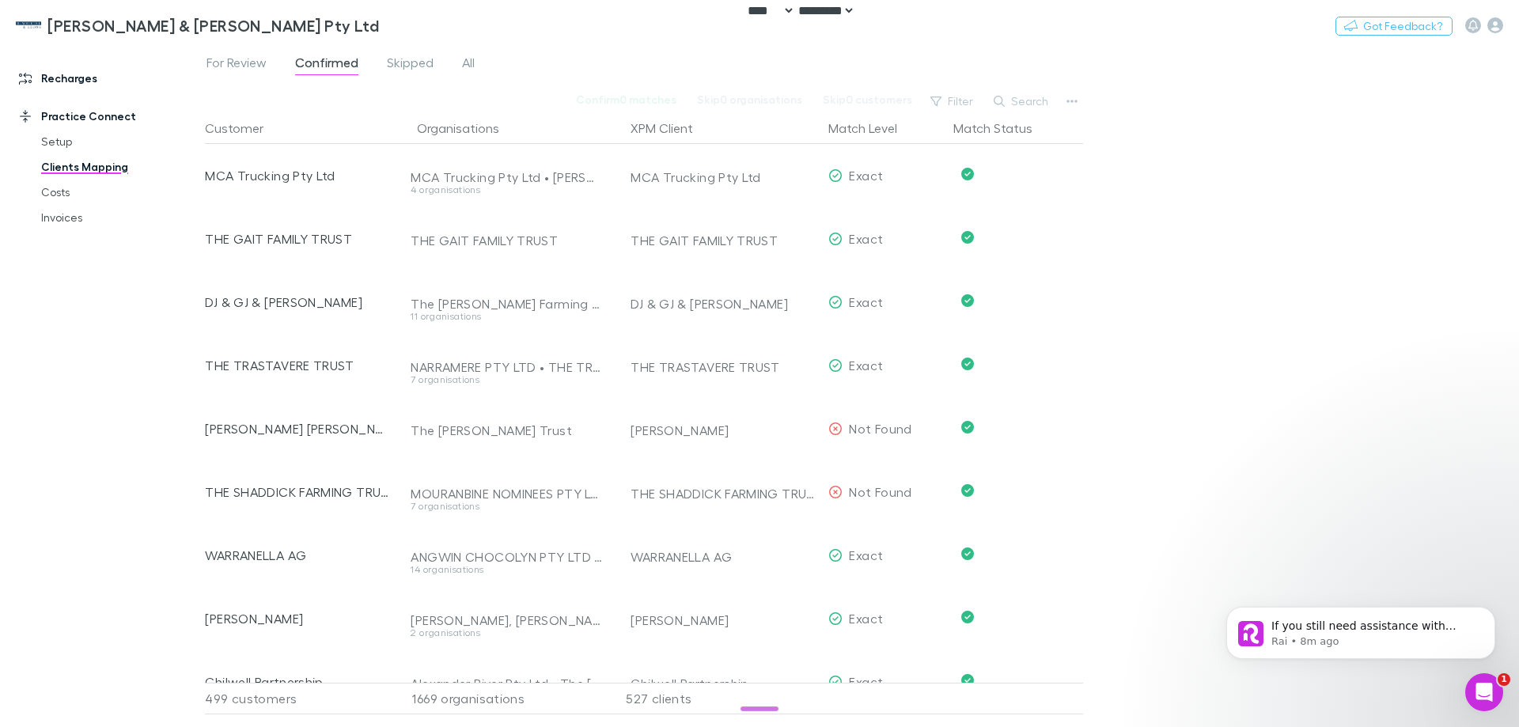
click at [72, 85] on link "Recharges" at bounding box center [108, 78] width 210 height 25
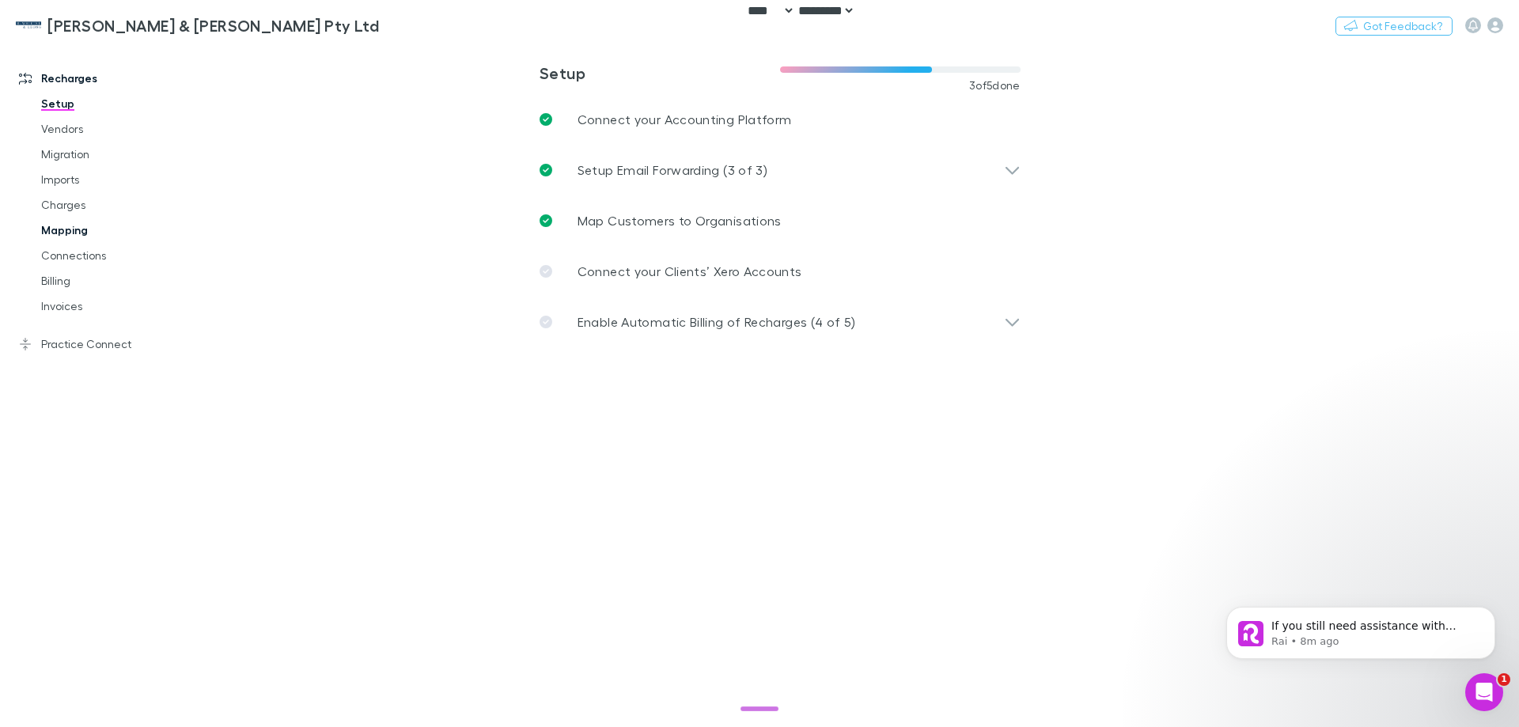
click at [64, 230] on link "Mapping" at bounding box center [119, 230] width 188 height 25
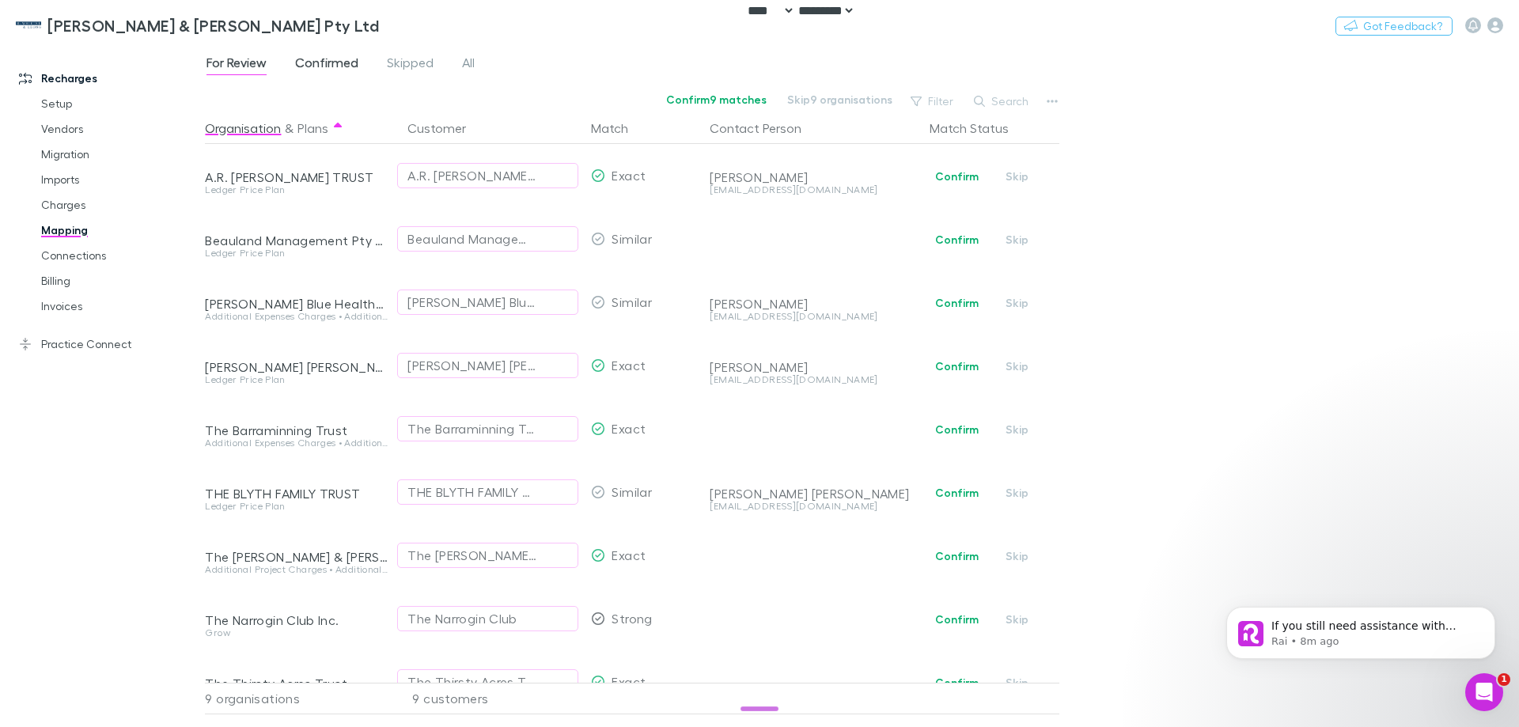
click at [335, 67] on span "Confirmed" at bounding box center [326, 65] width 63 height 21
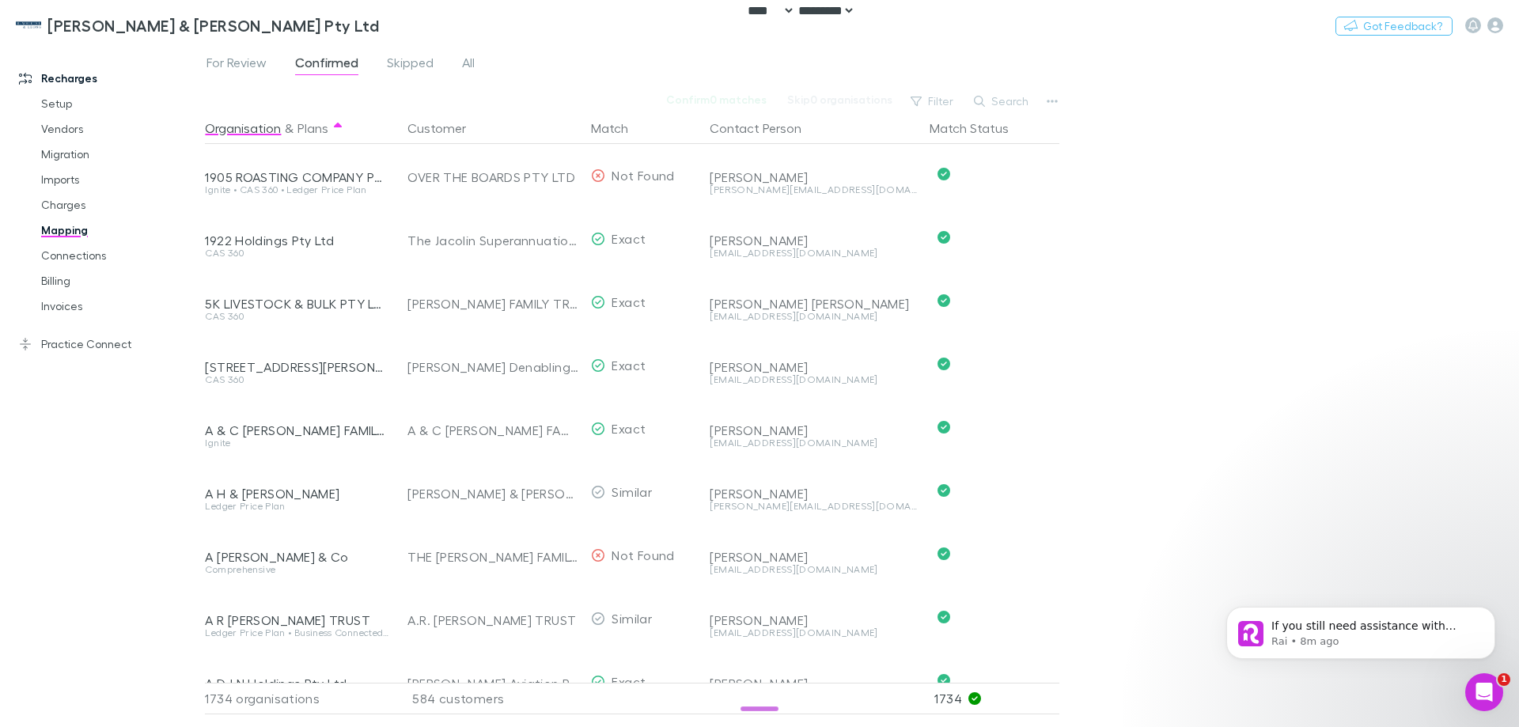
click at [418, 687] on div "584 customers" at bounding box center [490, 699] width 190 height 32
click at [422, 692] on div "584 customers" at bounding box center [490, 699] width 190 height 32
click at [94, 350] on link "Practice Connect" at bounding box center [108, 343] width 210 height 25
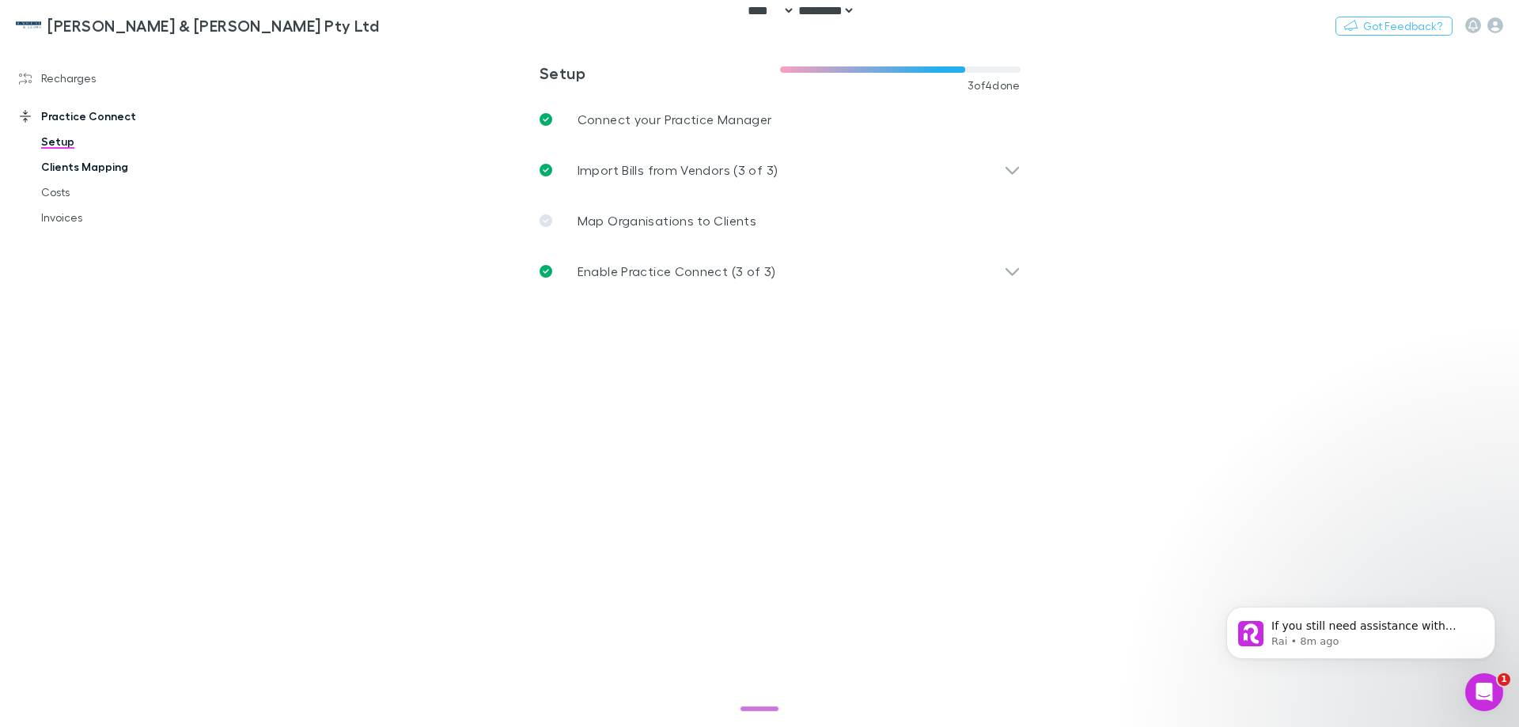
click at [93, 169] on link "Clients Mapping" at bounding box center [119, 166] width 188 height 25
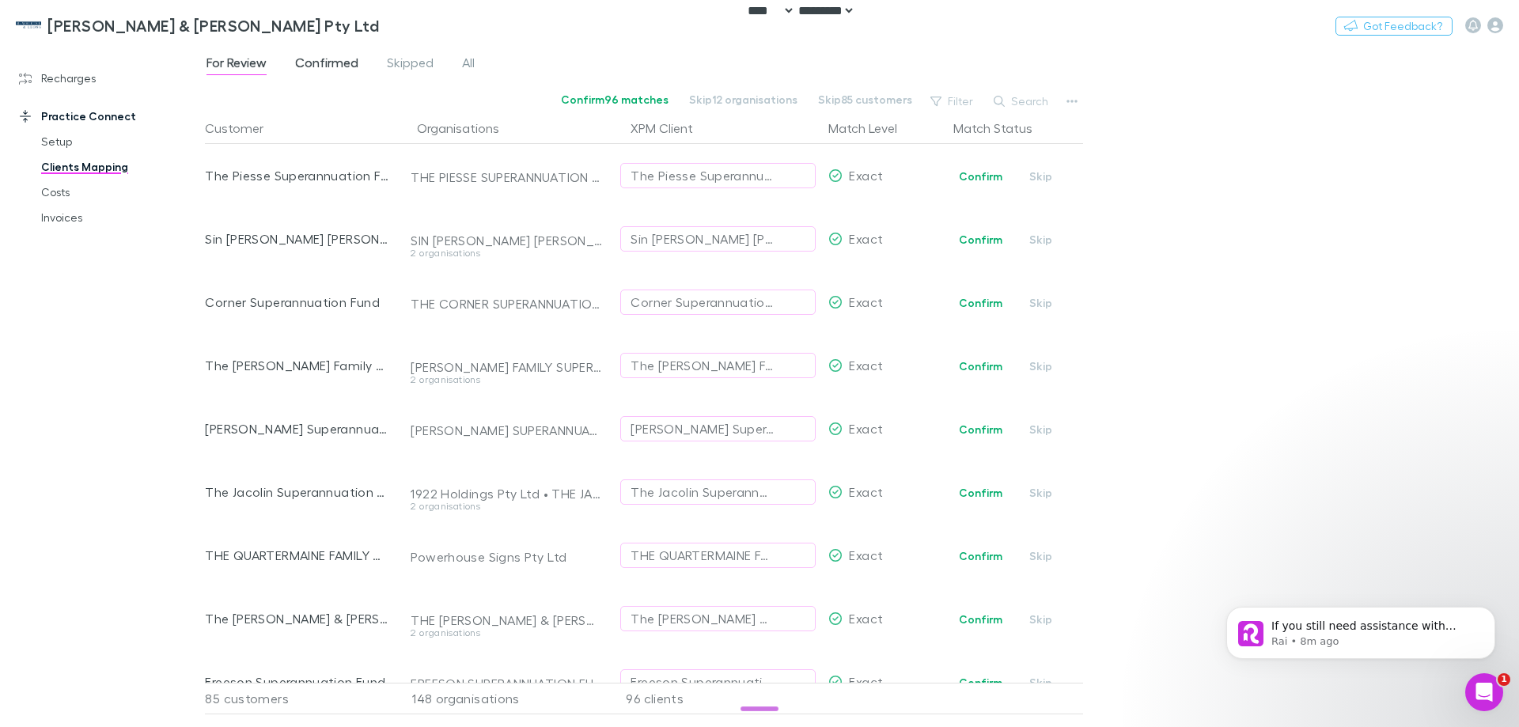
click at [341, 59] on span "Confirmed" at bounding box center [326, 65] width 63 height 21
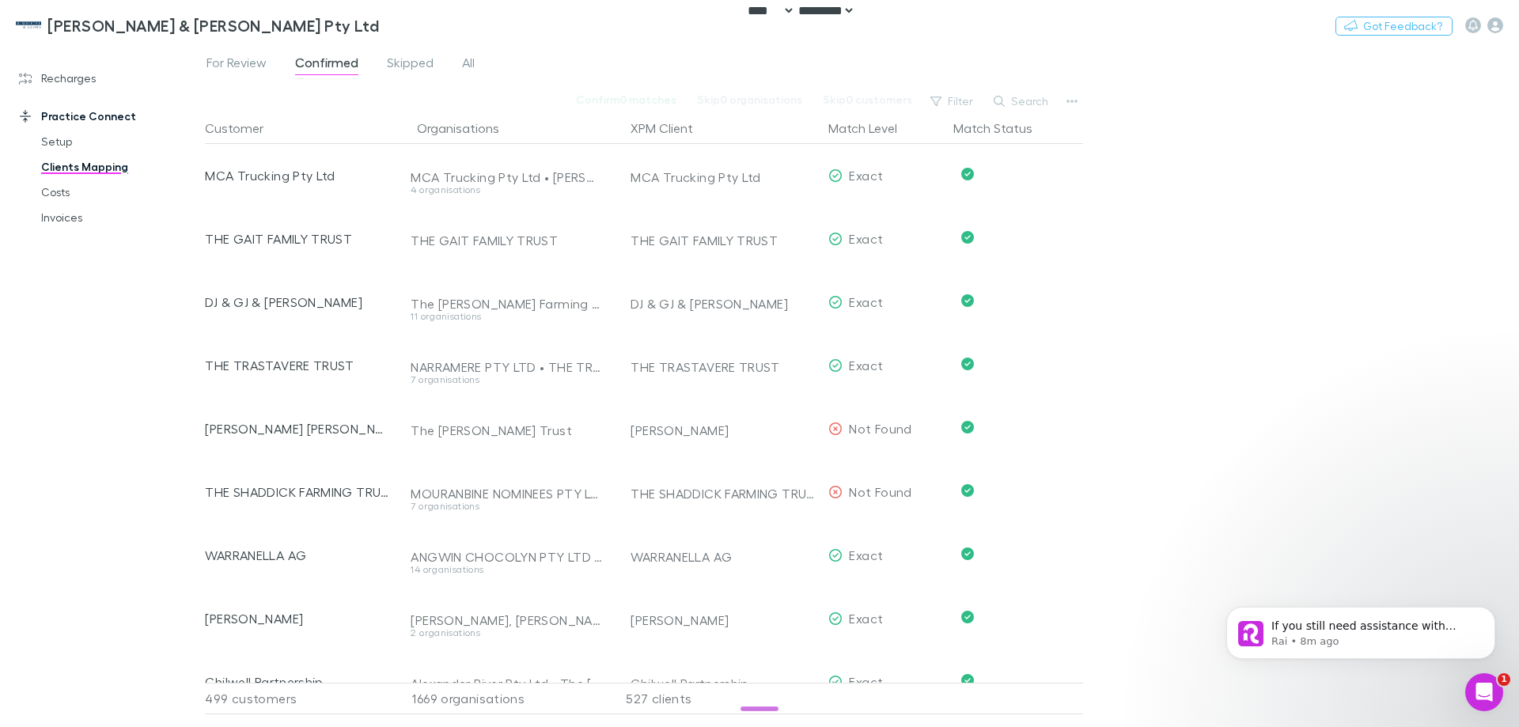
click at [637, 687] on div "527 clients" at bounding box center [715, 699] width 214 height 32
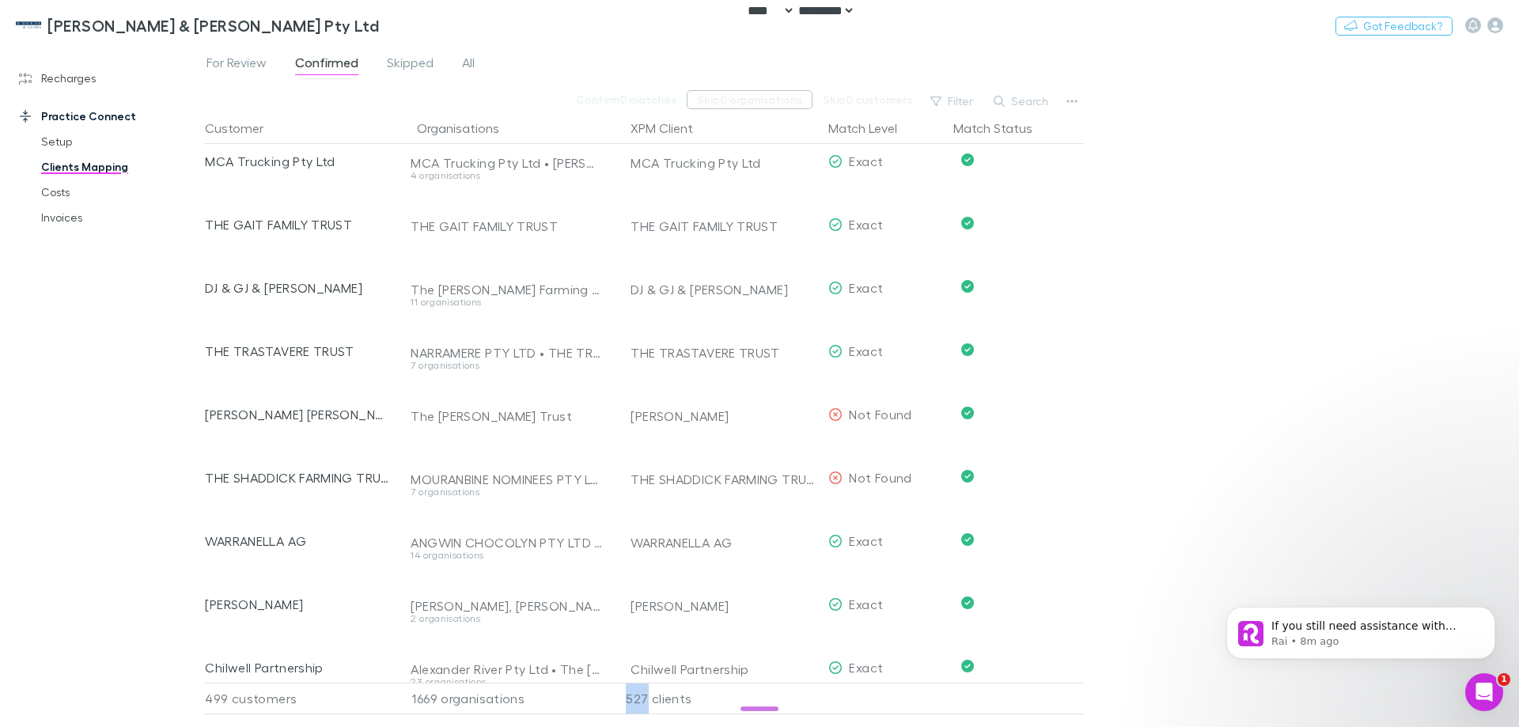
copy div "527"
click at [395, 21] on button "Switch company" at bounding box center [447, 25] width 104 height 19
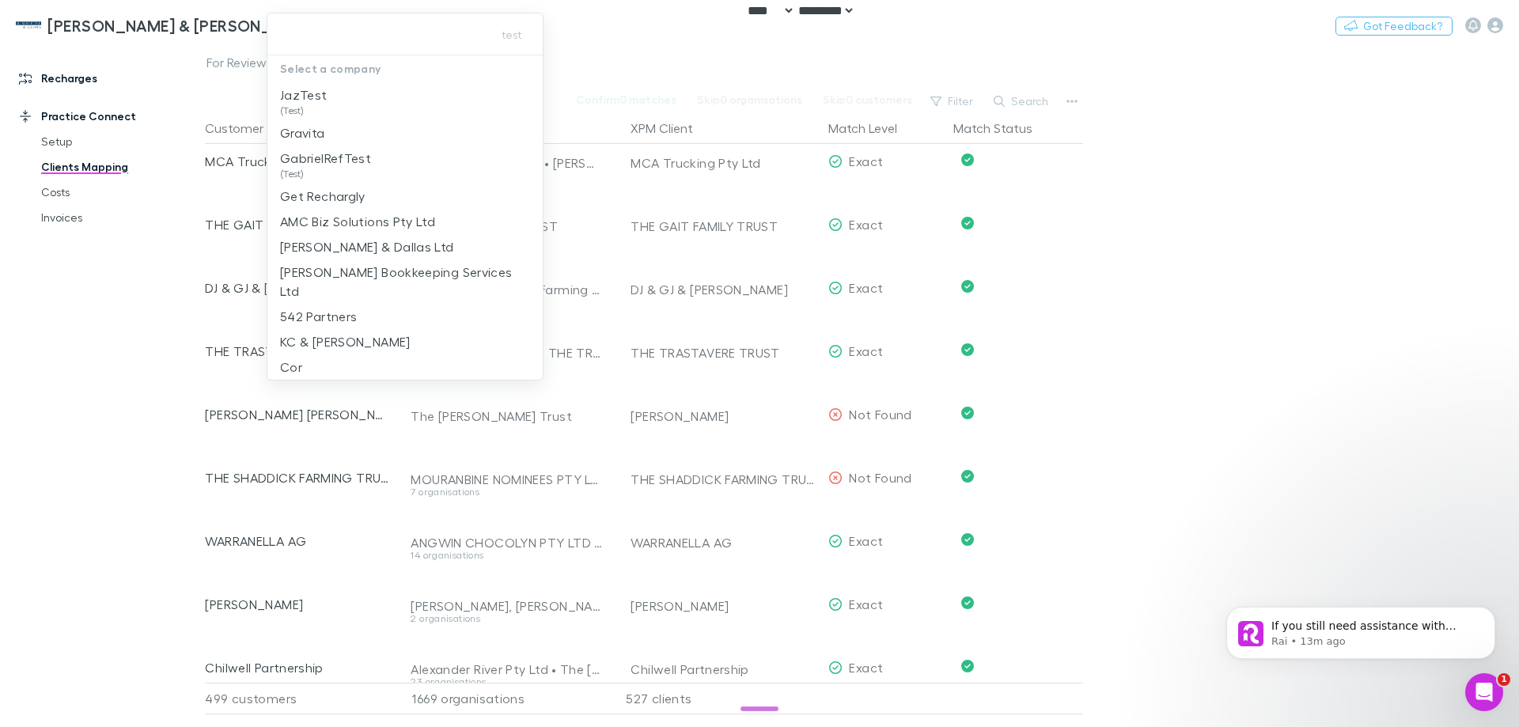
drag, startPoint x: 108, startPoint y: 78, endPoint x: 77, endPoint y: 79, distance: 30.9
click at [107, 78] on div at bounding box center [759, 363] width 1519 height 727
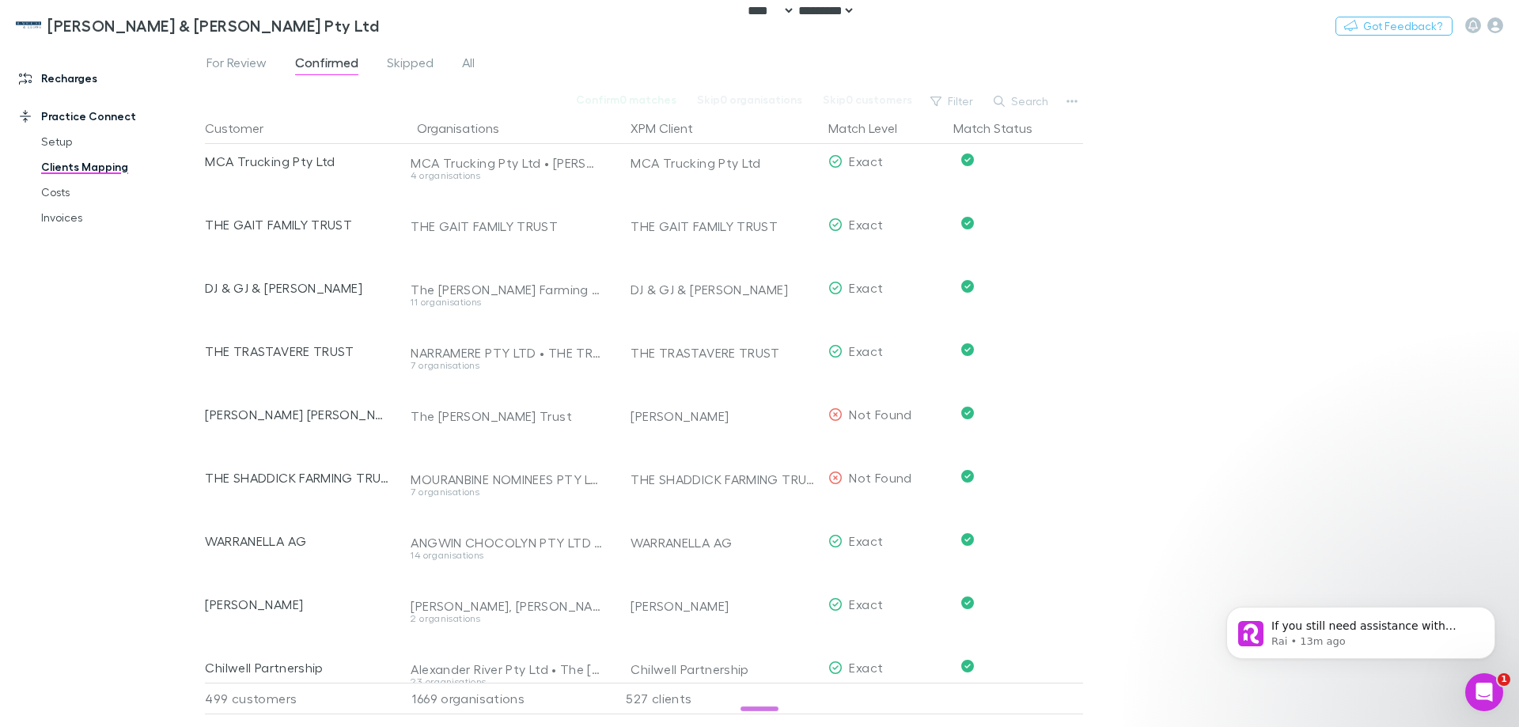
click at [77, 79] on link "Recharges" at bounding box center [108, 78] width 210 height 25
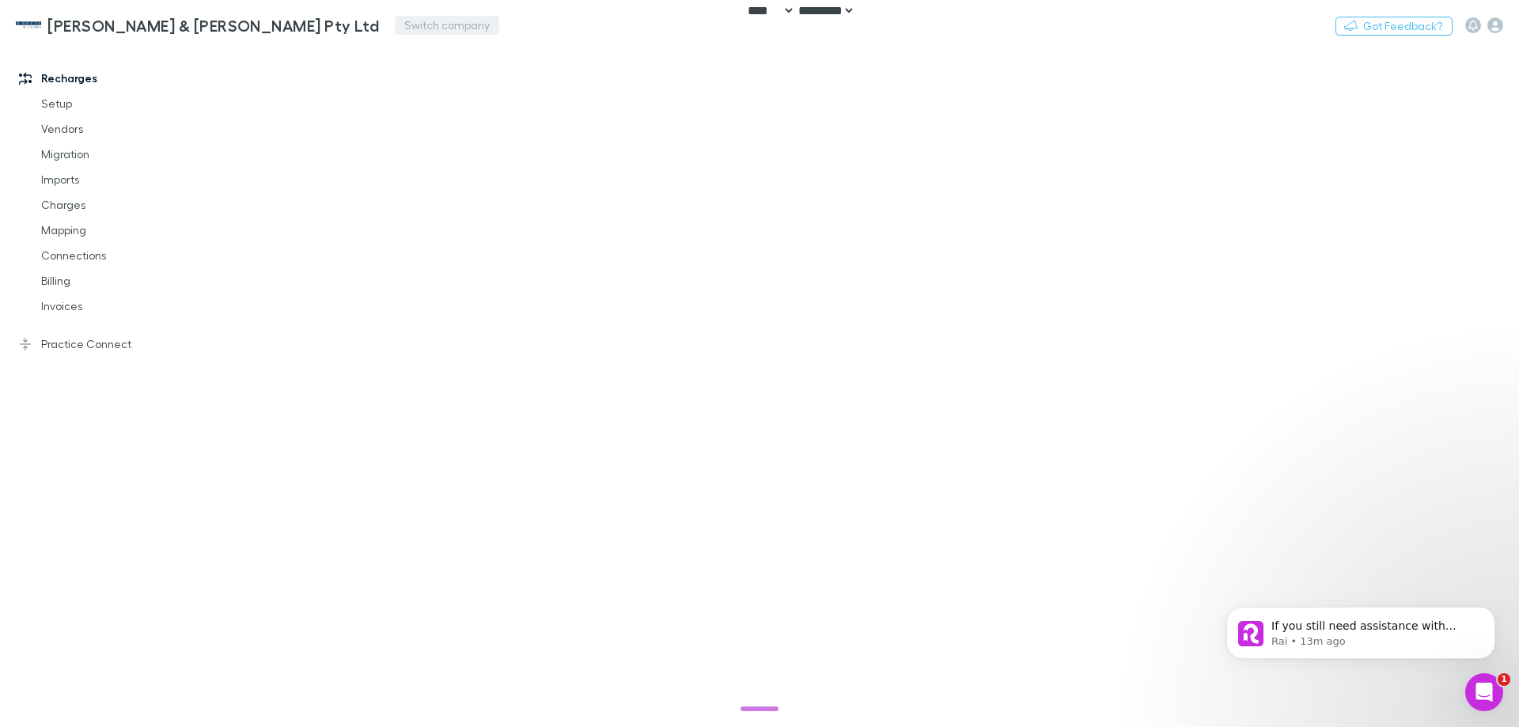
click at [395, 26] on button "Switch company" at bounding box center [447, 25] width 104 height 19
type input "***"
click at [354, 98] on p "SDC Chartered Accountants" at bounding box center [366, 94] width 173 height 19
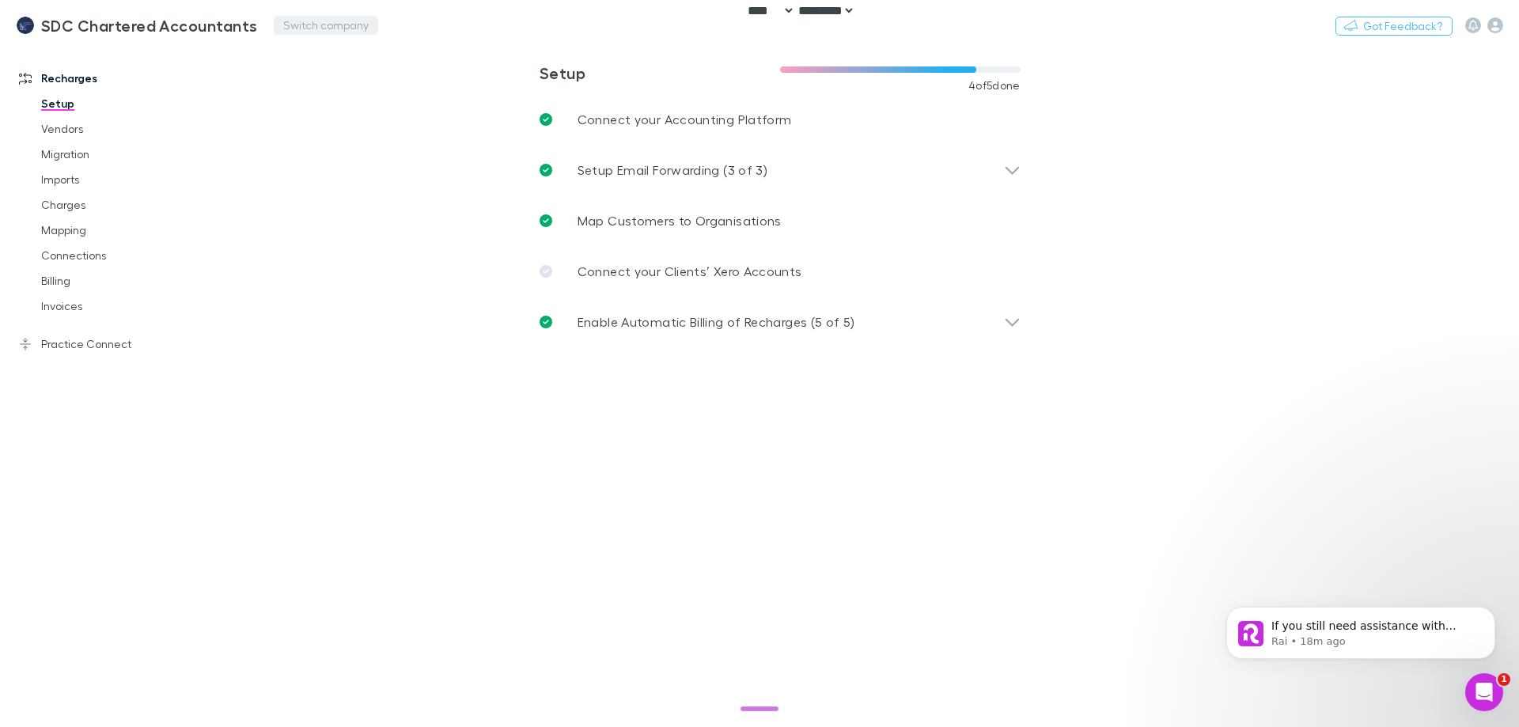
click at [328, 32] on button "Switch company" at bounding box center [326, 25] width 104 height 19
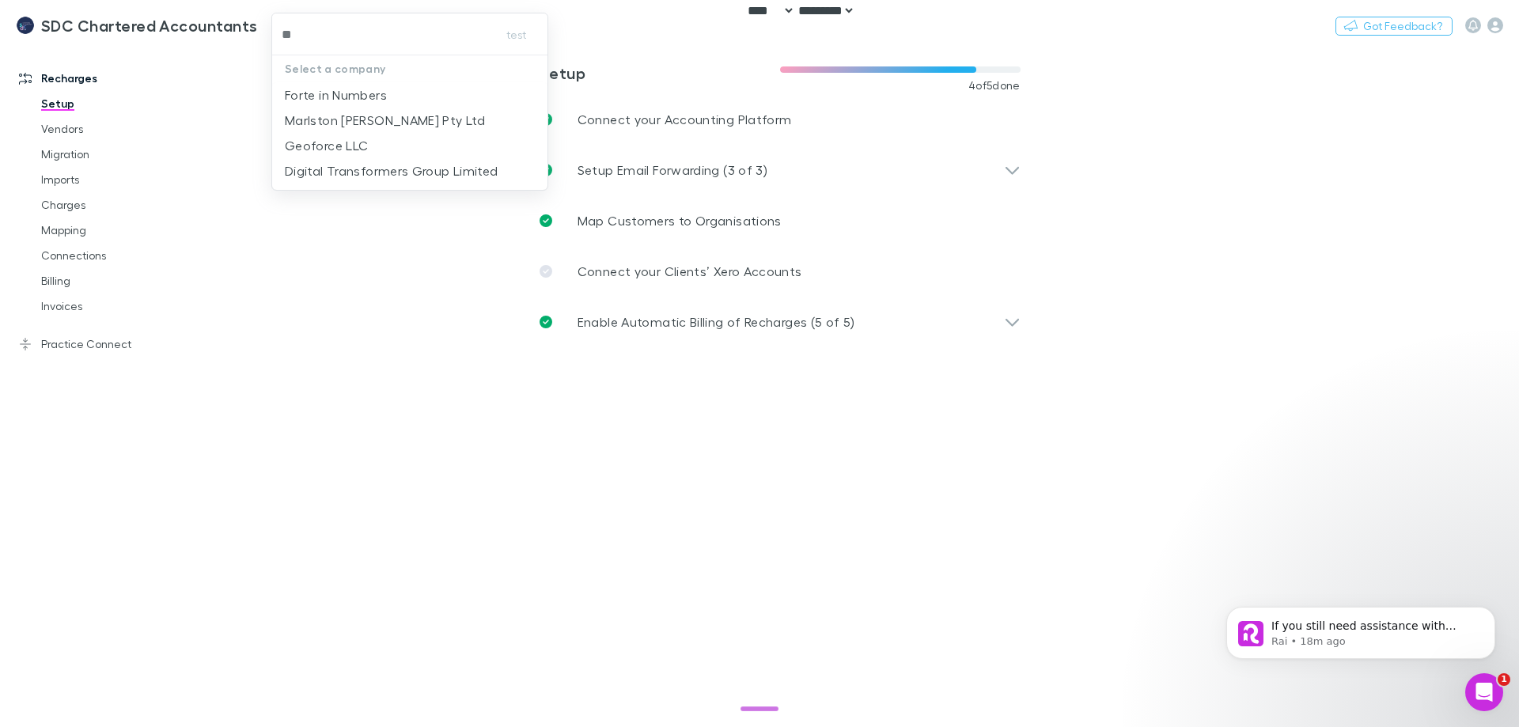
type input "***"
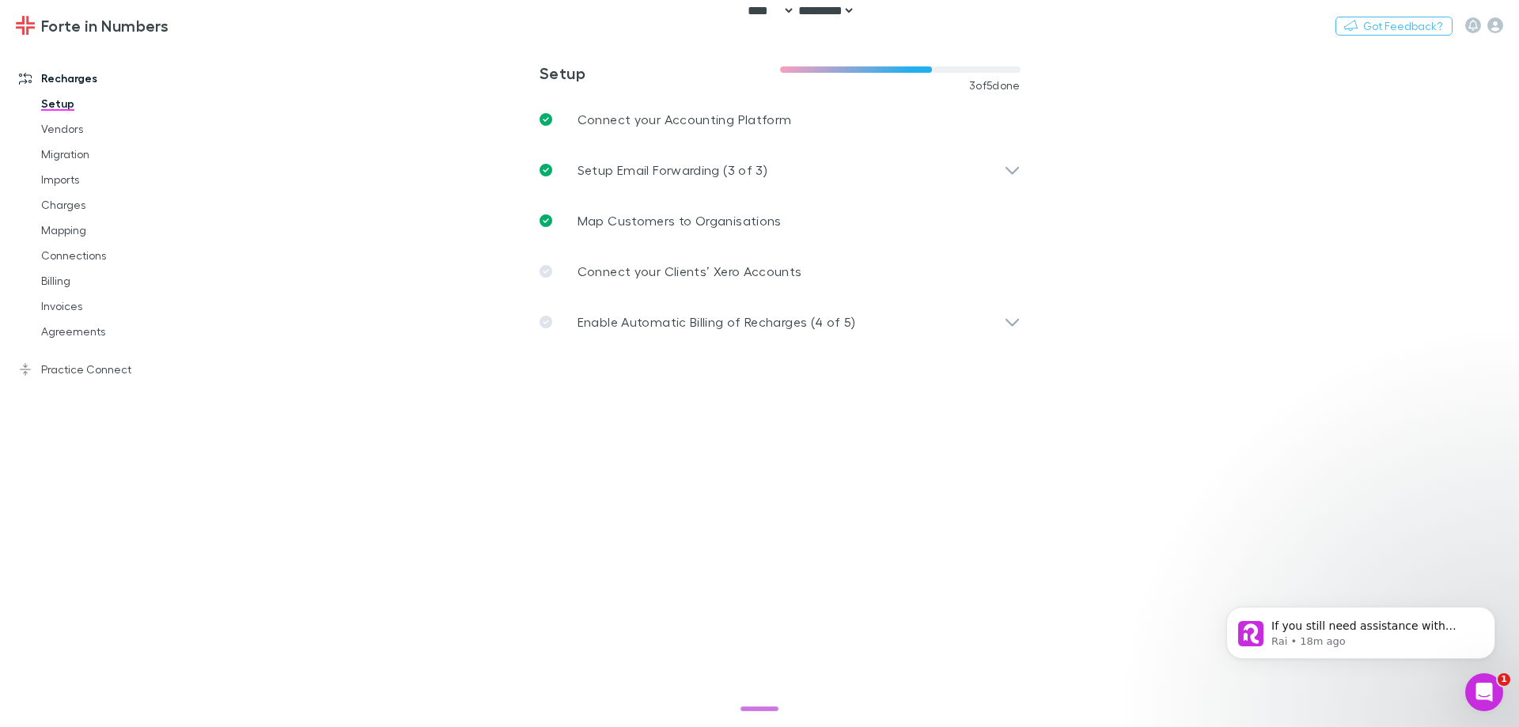
click at [266, 282] on main "**********" at bounding box center [862, 385] width 1314 height 683
click at [122, 330] on link "Agreements" at bounding box center [119, 331] width 188 height 25
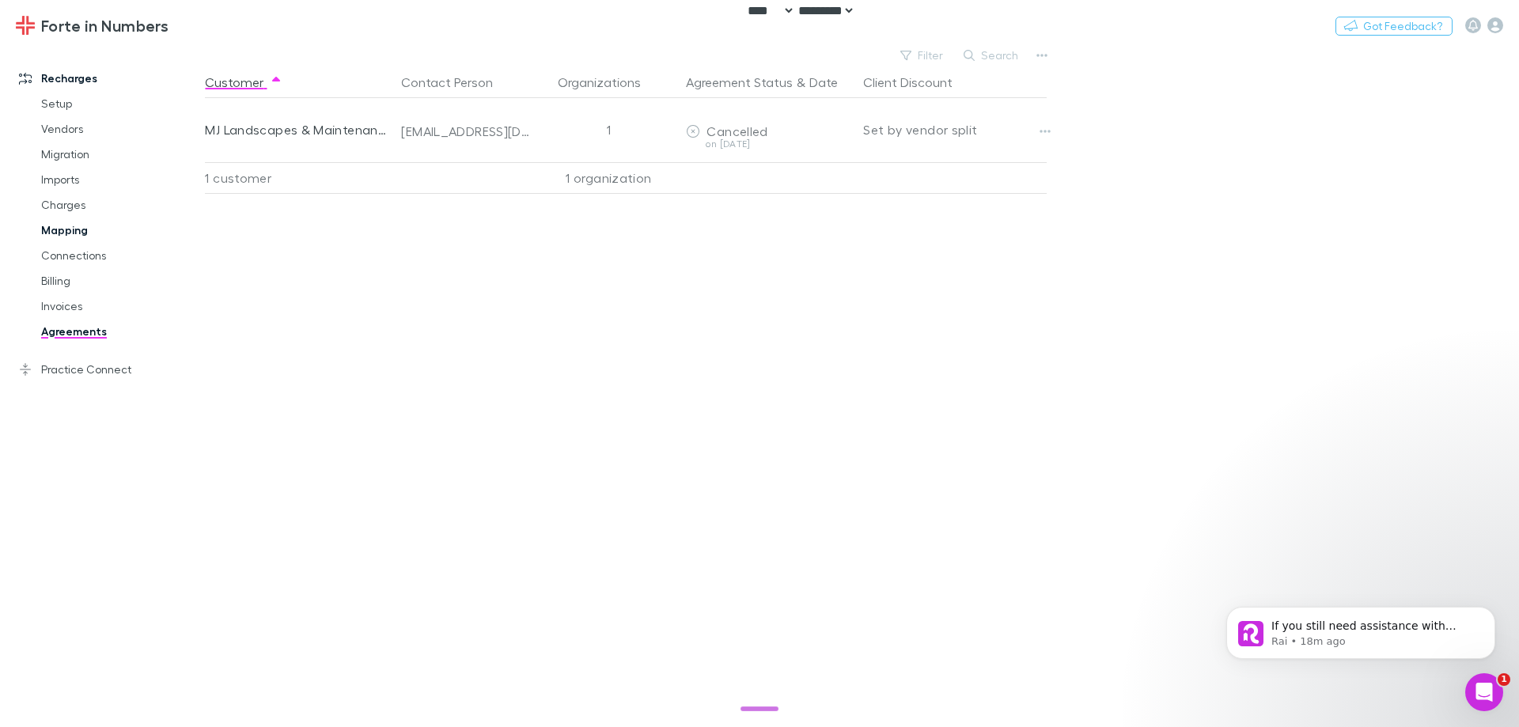
click at [74, 233] on link "Mapping" at bounding box center [119, 230] width 188 height 25
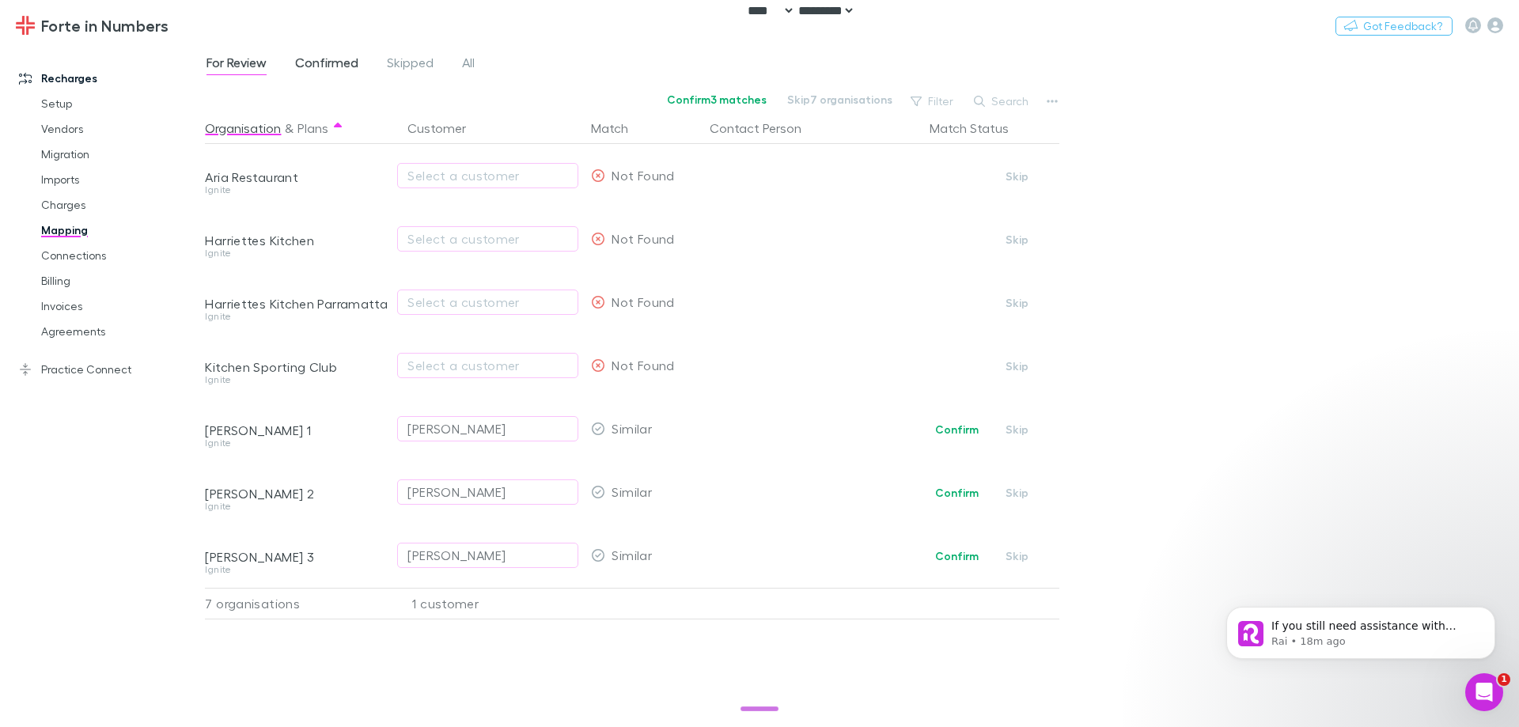
click at [328, 66] on span "Confirmed" at bounding box center [326, 65] width 63 height 21
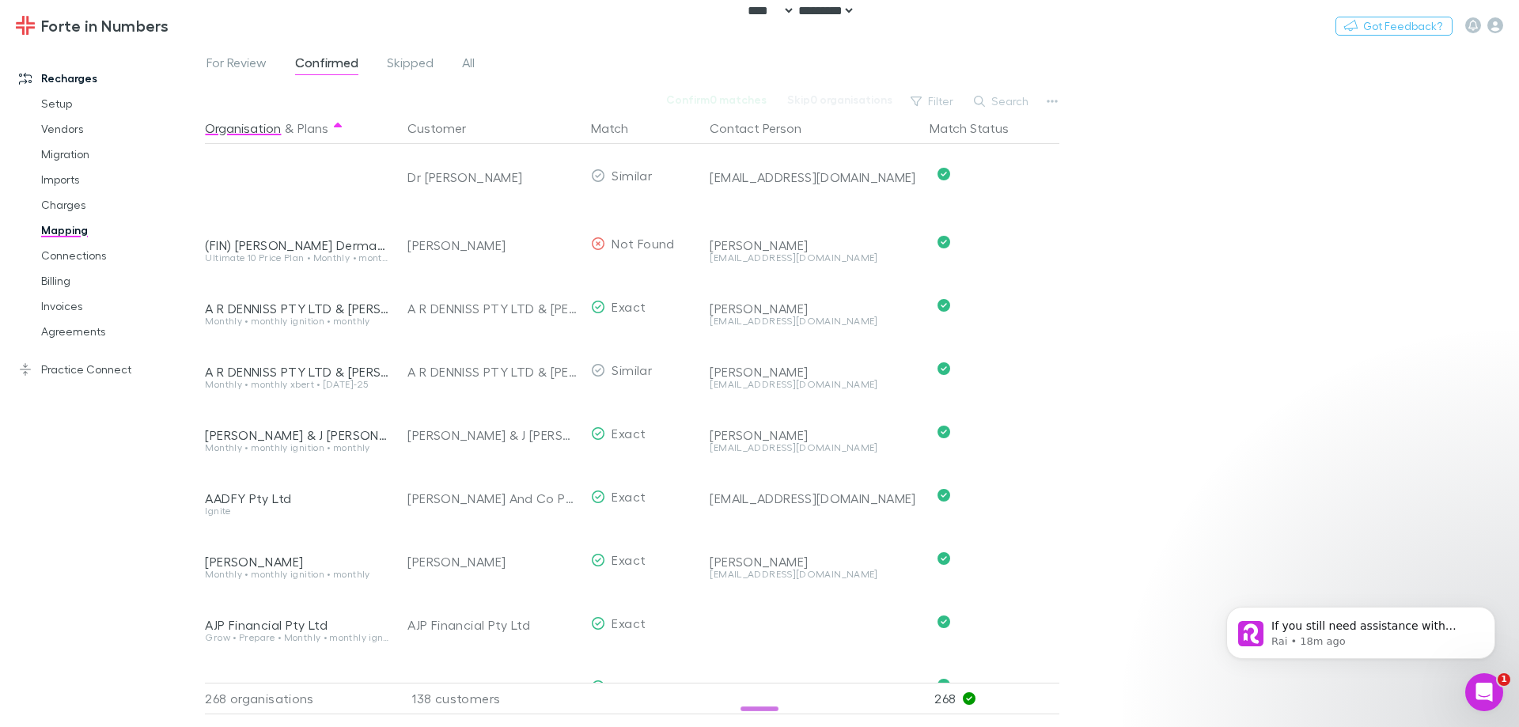
click at [1207, 305] on div "For Review Confirmed Skipped All Confirm 0 matches Skip 0 organisations Filter …" at bounding box center [862, 385] width 1314 height 683
click at [238, 26] on button "Switch company" at bounding box center [236, 25] width 104 height 19
type input "****"
click at [229, 98] on p "Banyan Consulting" at bounding box center [255, 94] width 115 height 19
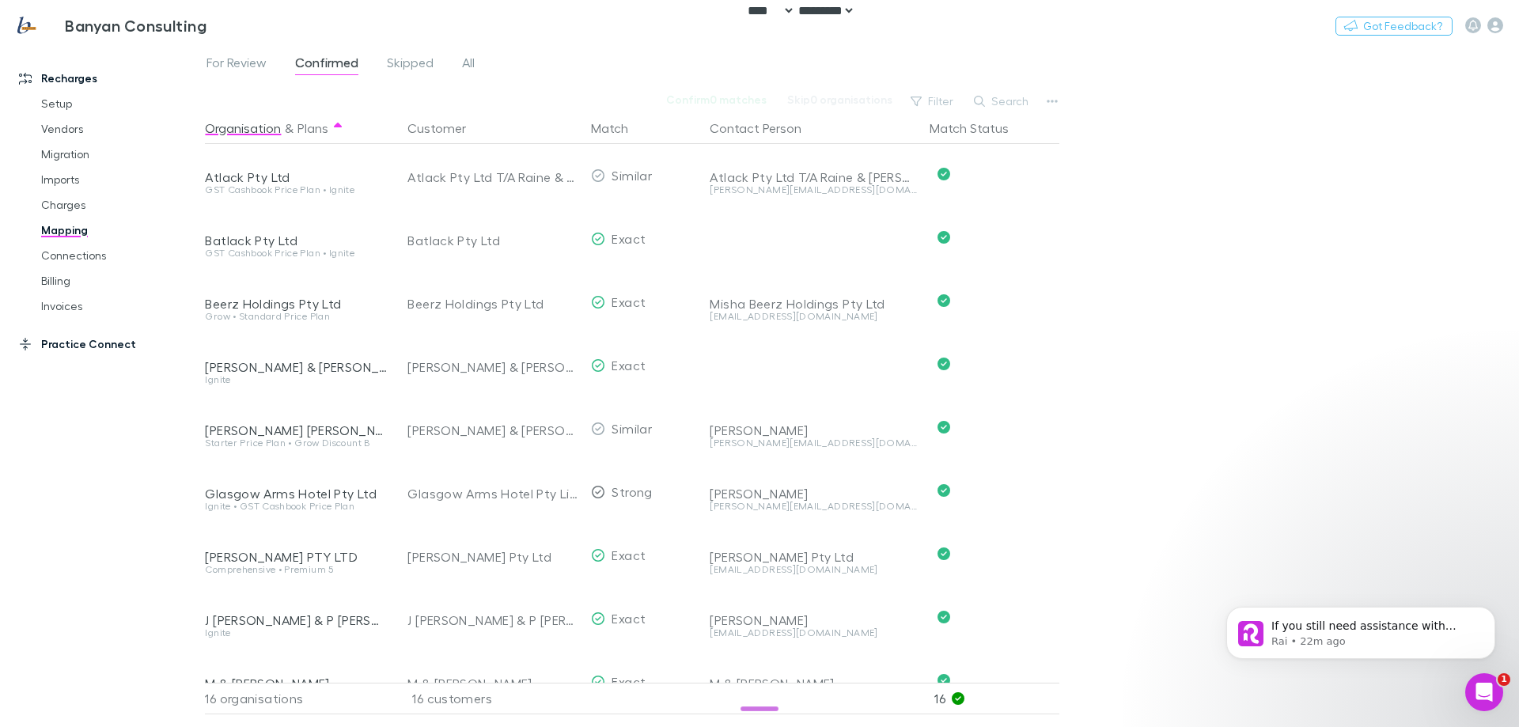
click at [104, 348] on link "Practice Connect" at bounding box center [108, 343] width 210 height 25
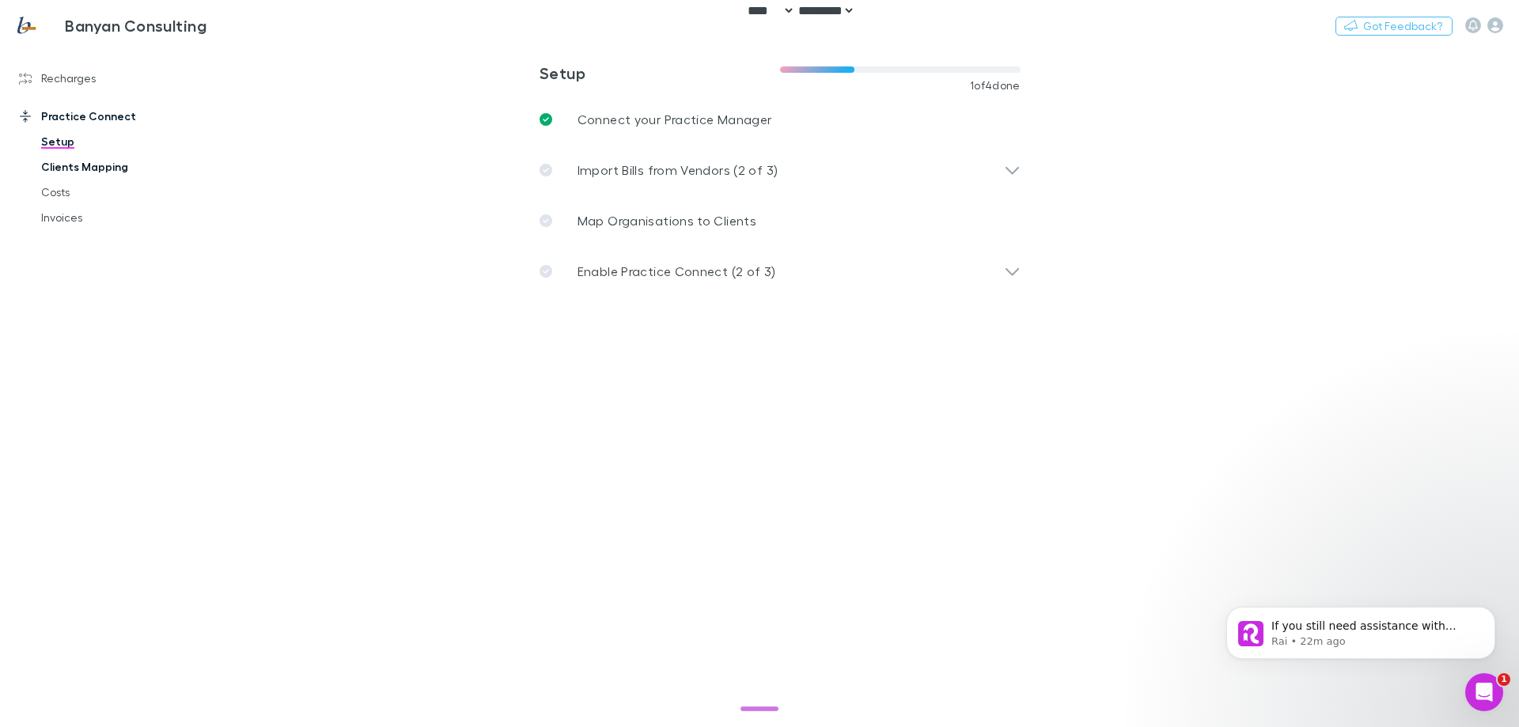
click at [90, 168] on link "Clients Mapping" at bounding box center [119, 166] width 188 height 25
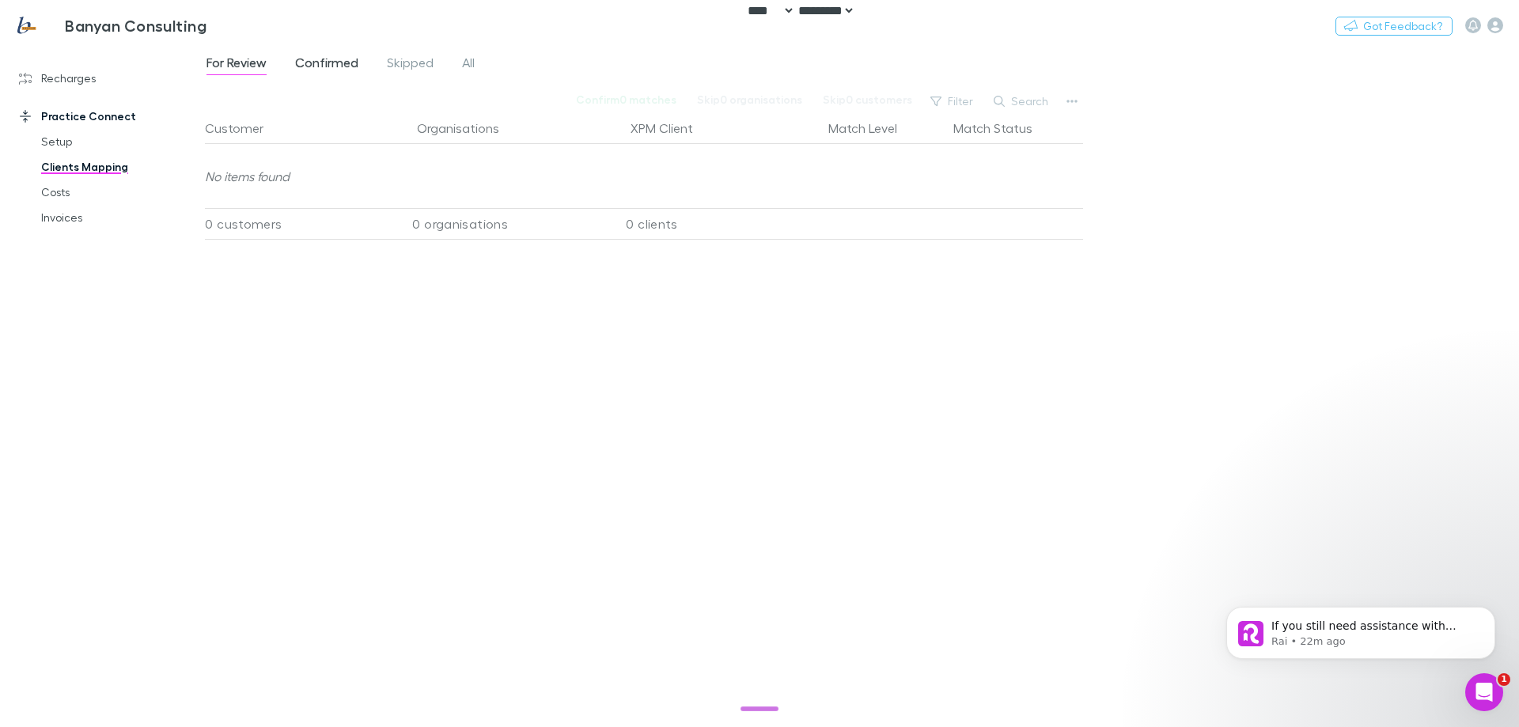
click at [335, 66] on span "Confirmed" at bounding box center [326, 65] width 63 height 21
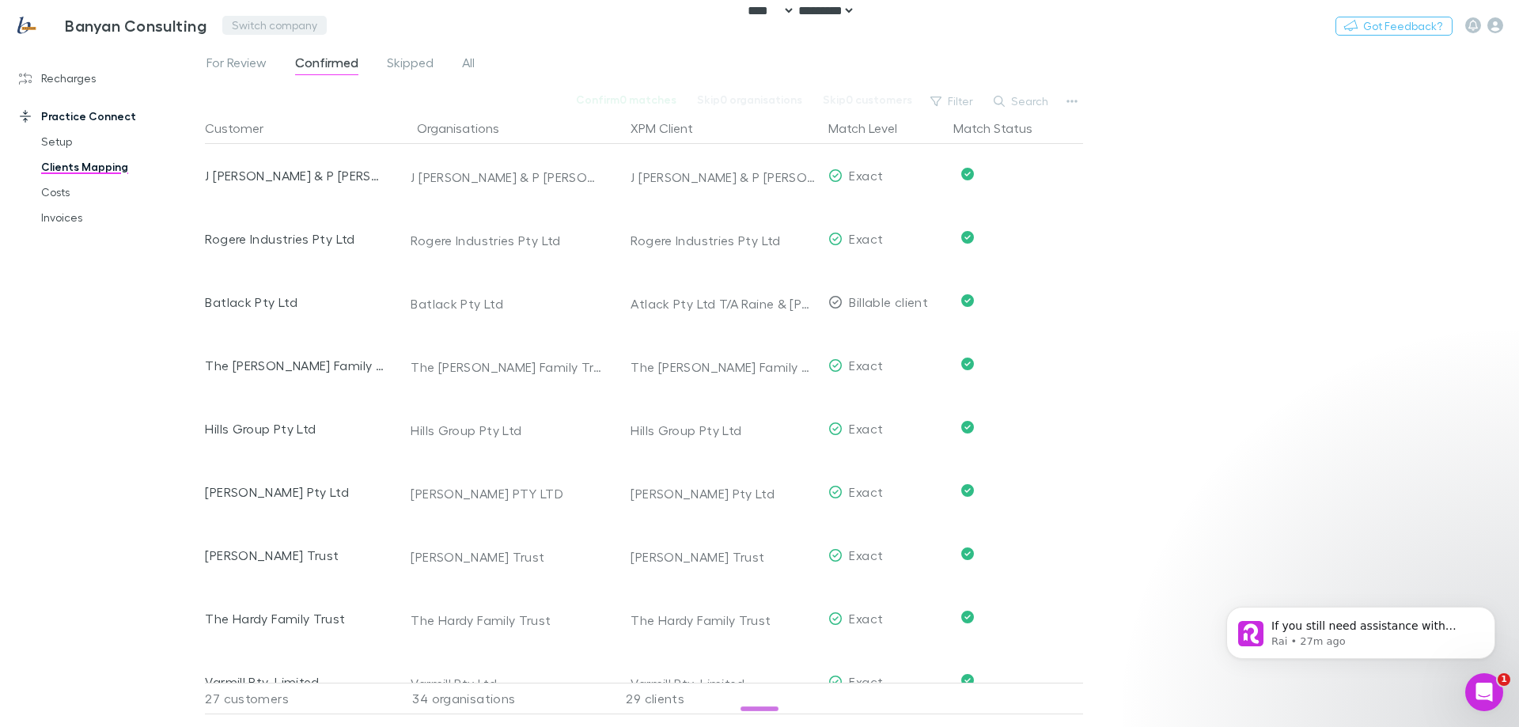
click at [258, 29] on button "Switch company" at bounding box center [274, 25] width 104 height 19
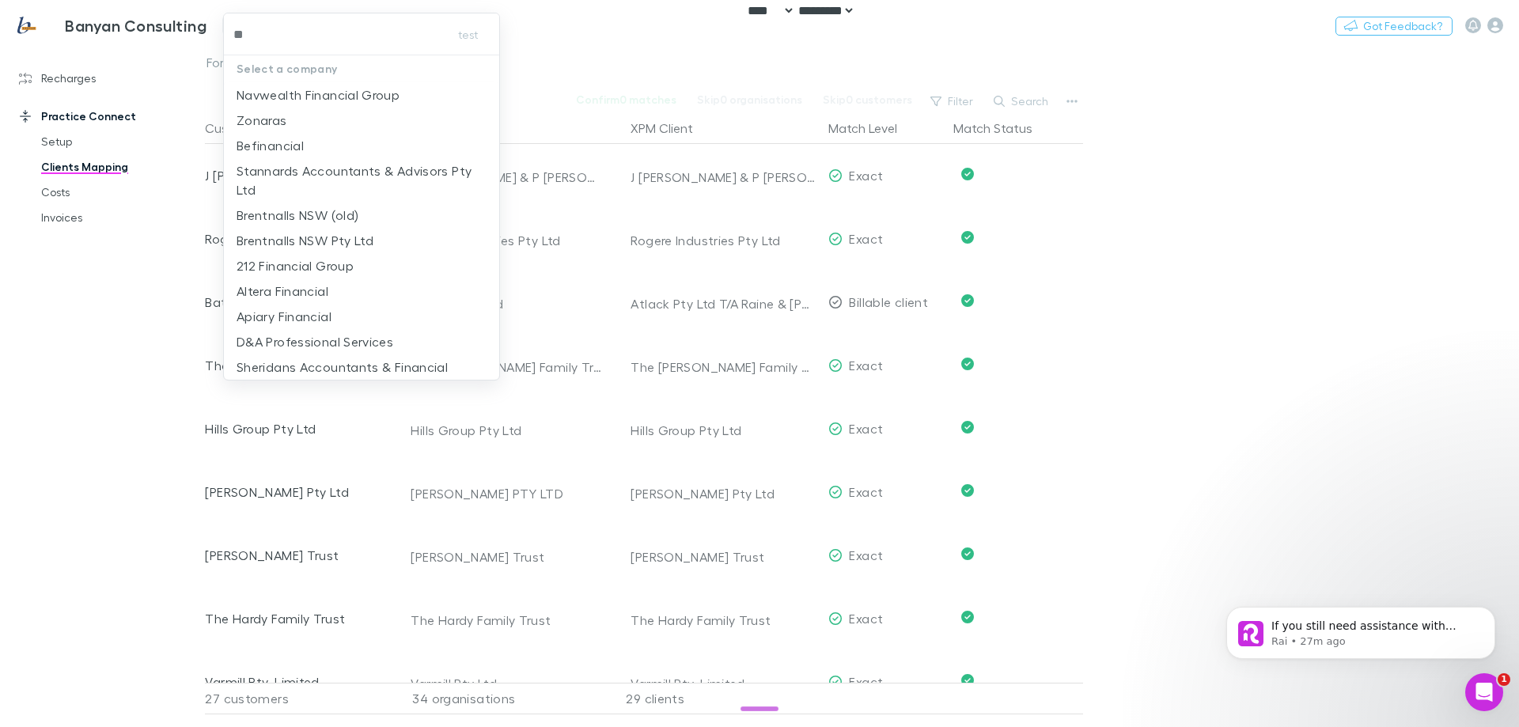
type input "***"
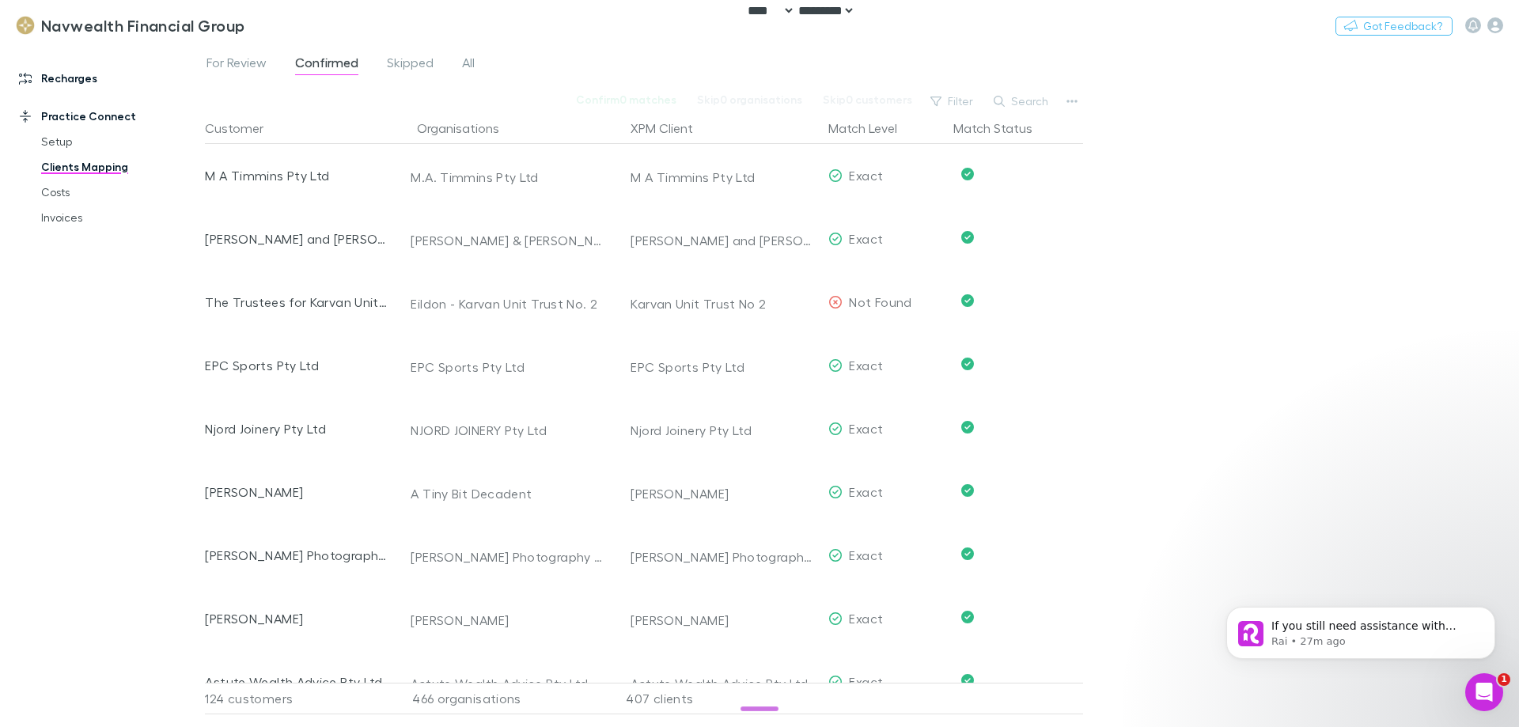
click at [78, 90] on link "Recharges" at bounding box center [108, 78] width 210 height 25
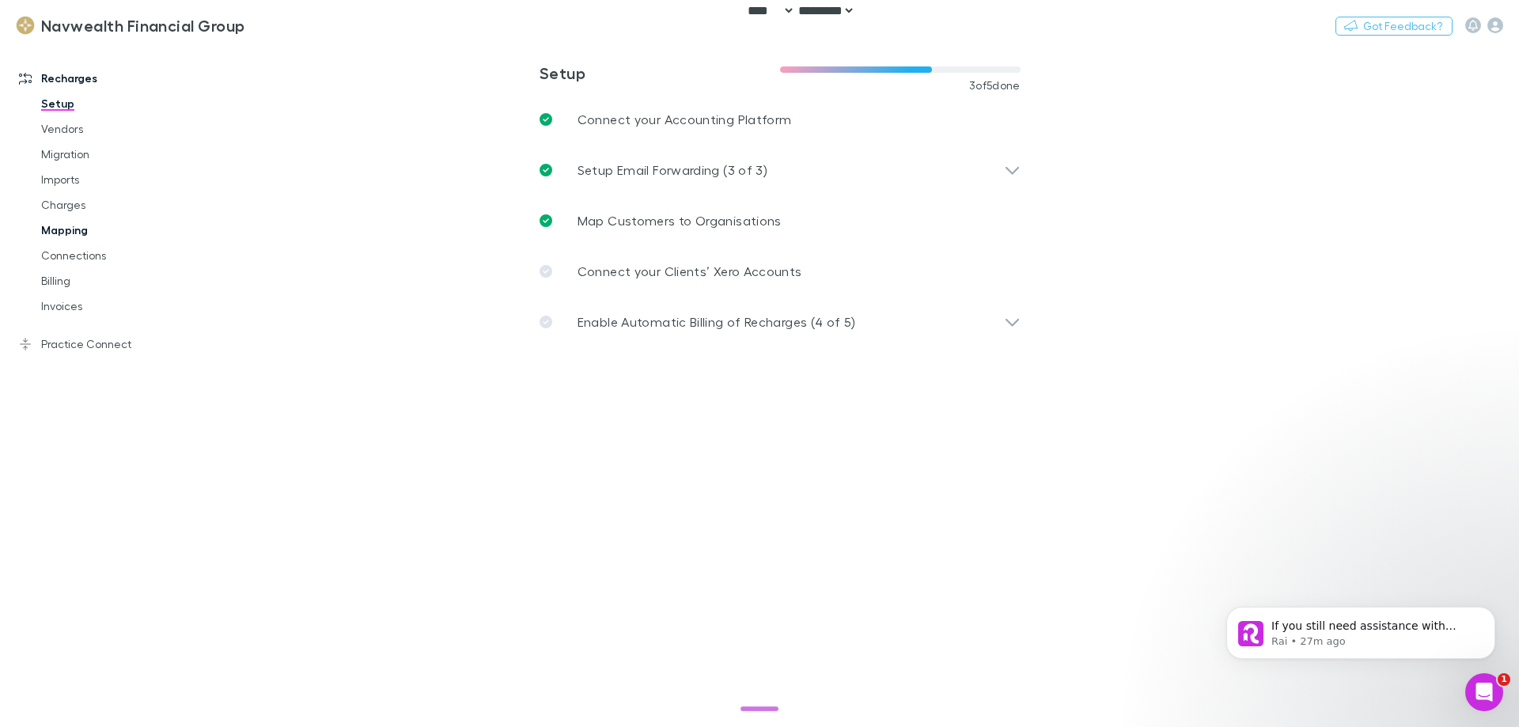
click at [66, 233] on link "Mapping" at bounding box center [119, 230] width 188 height 25
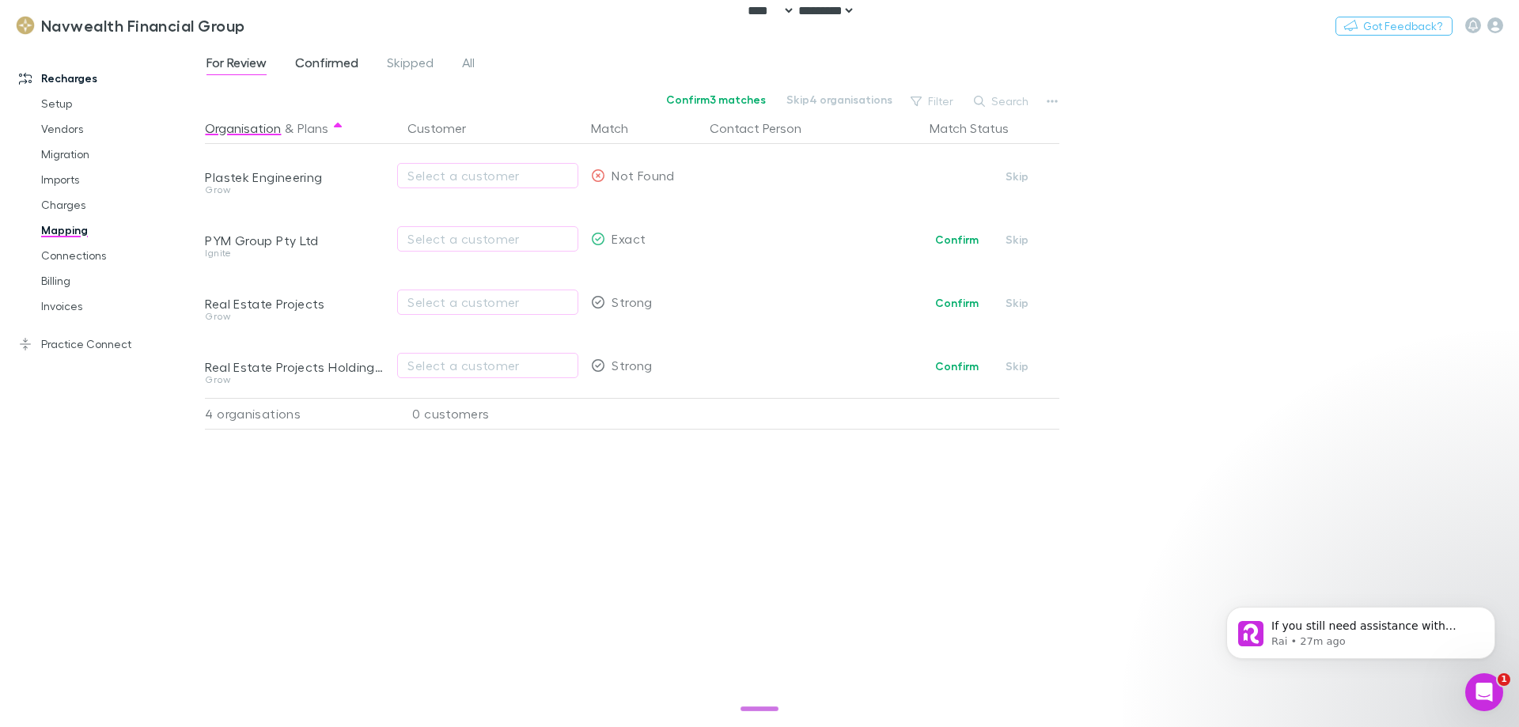
click at [348, 64] on span "Confirmed" at bounding box center [326, 65] width 63 height 21
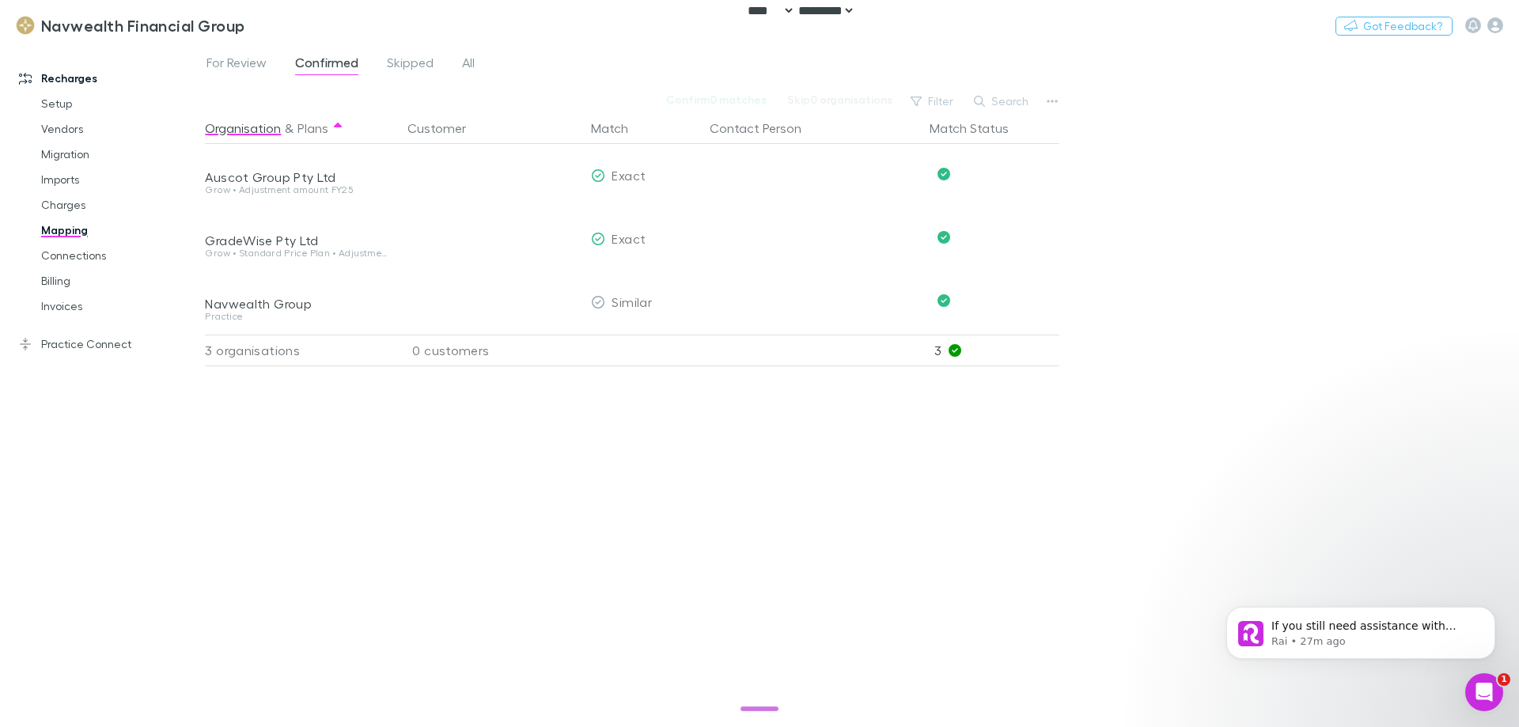
click at [110, 357] on div "Recharges Setup Vendors Migration Imports Charges Mapping Connections Billing I…" at bounding box center [108, 382] width 217 height 664
click at [74, 347] on link "Practice Connect" at bounding box center [108, 343] width 210 height 25
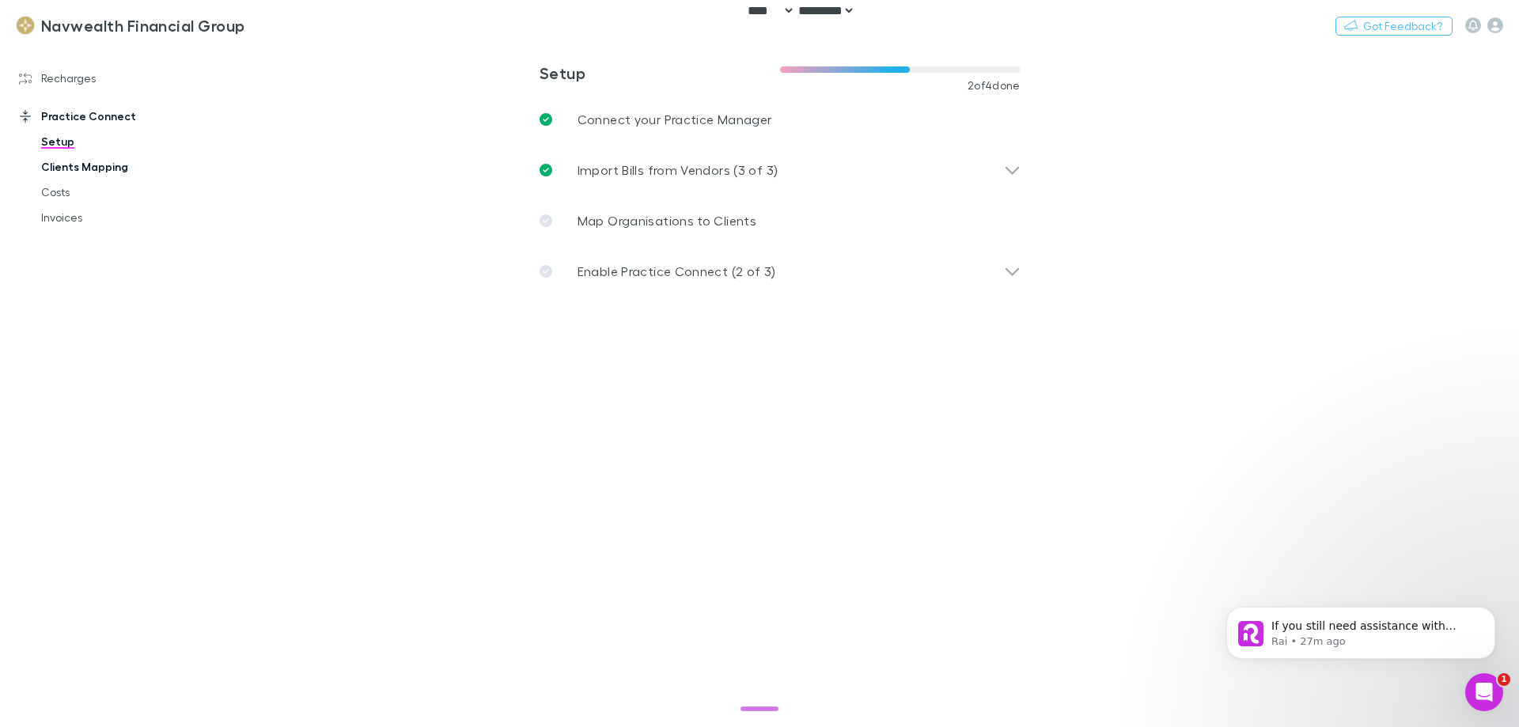
click at [89, 163] on link "Clients Mapping" at bounding box center [119, 166] width 188 height 25
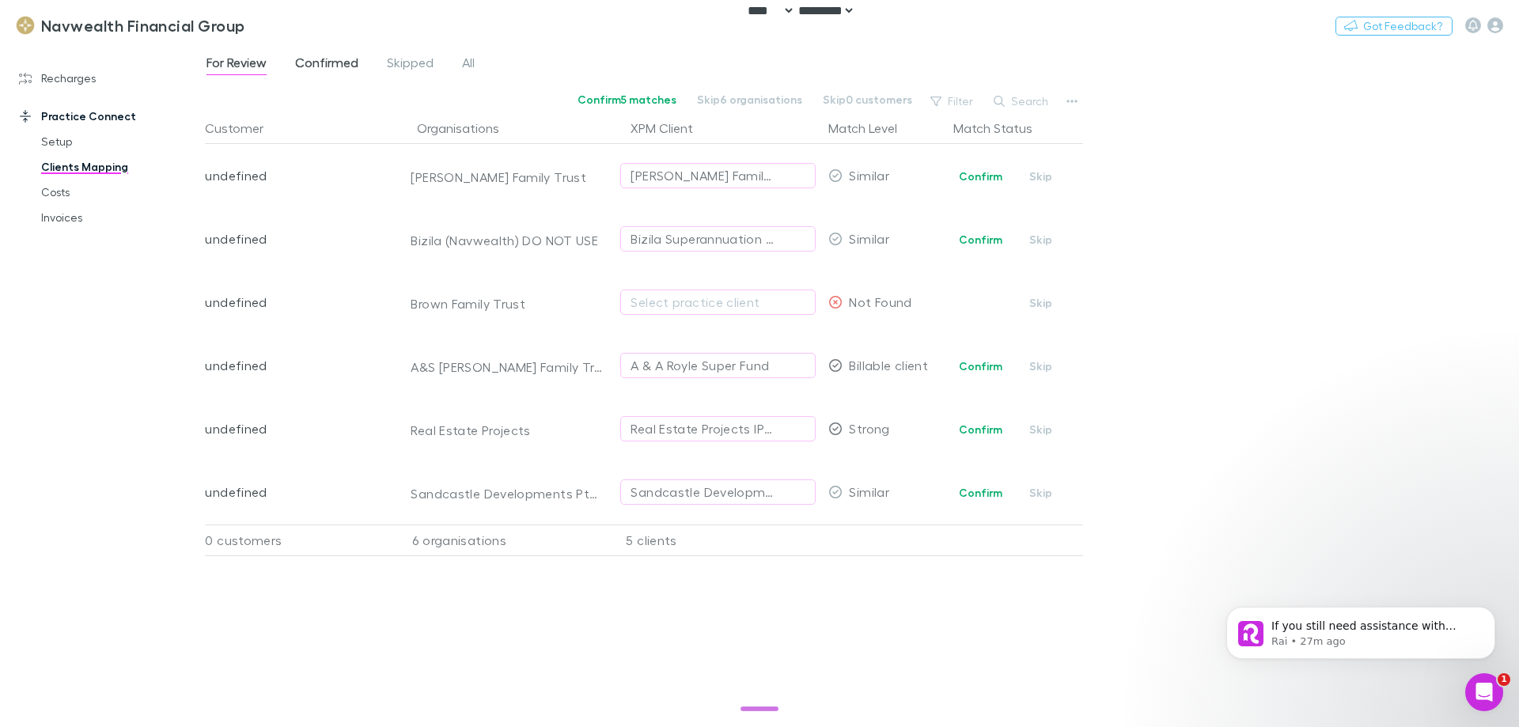
click at [346, 63] on span "Confirmed" at bounding box center [326, 65] width 63 height 21
